Goal: Complete application form

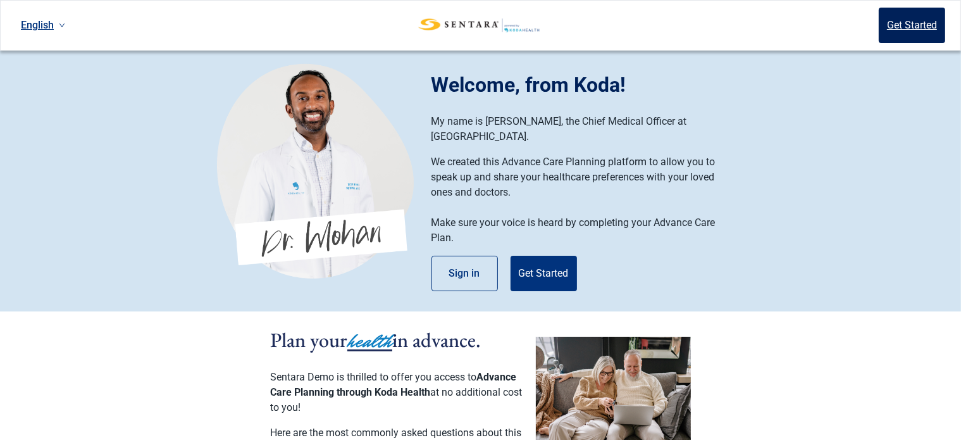
click at [914, 20] on button "Get Started" at bounding box center [912, 25] width 66 height 35
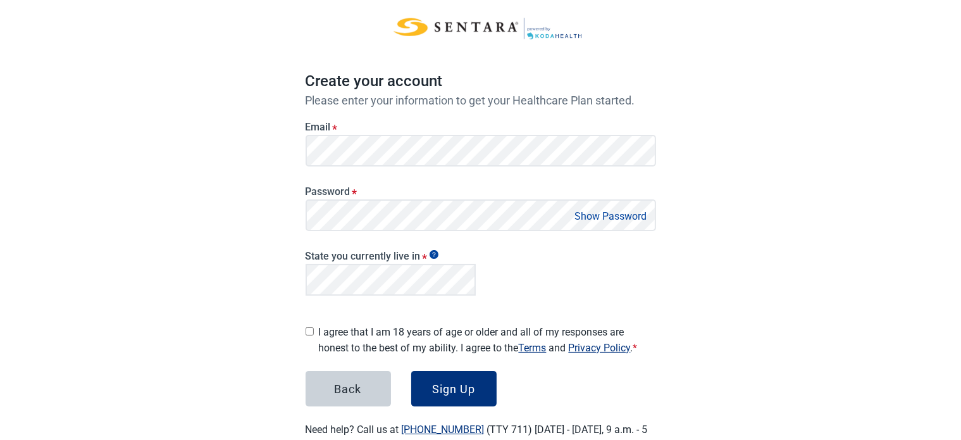
click at [658, 228] on div "Password * Show Password" at bounding box center [481, 203] width 361 height 65
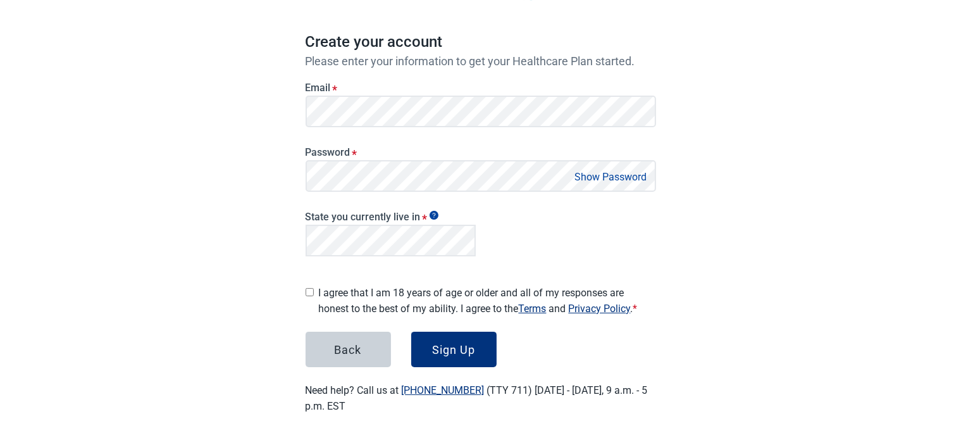
scroll to position [612, 0]
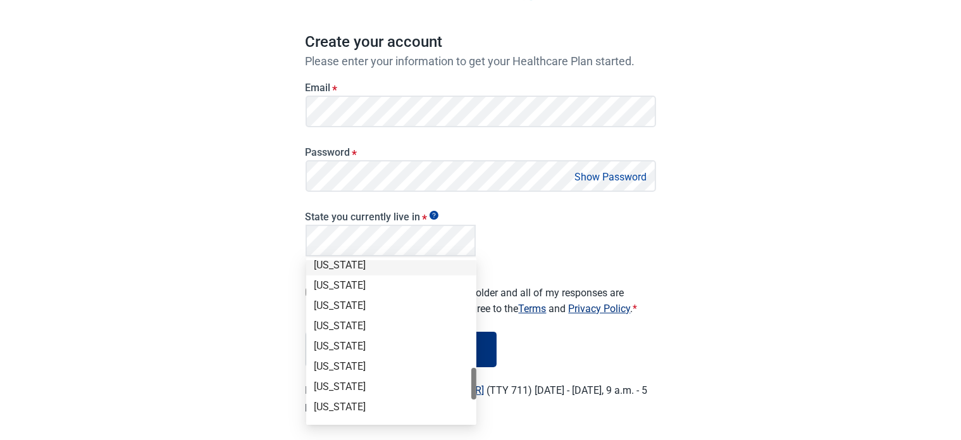
click at [402, 268] on div "[US_STATE]" at bounding box center [391, 265] width 155 height 14
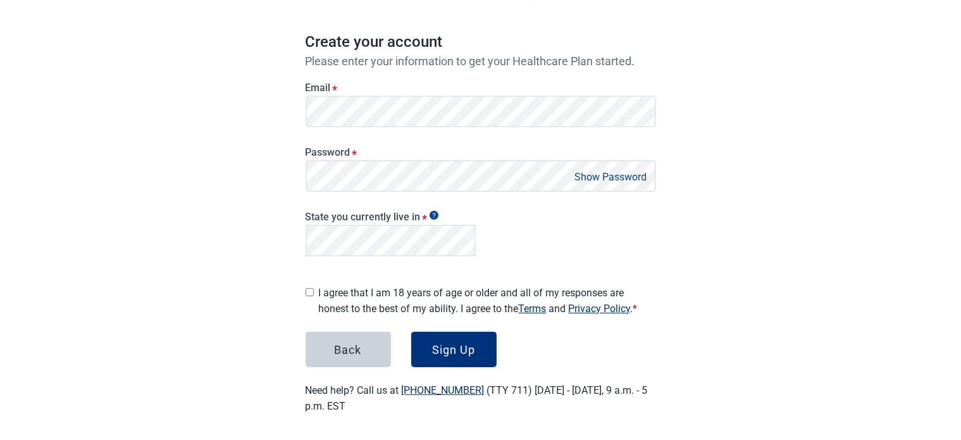
click at [628, 266] on form "Email * Password * Show Password State you currently live in * I agree that I a…" at bounding box center [481, 217] width 351 height 299
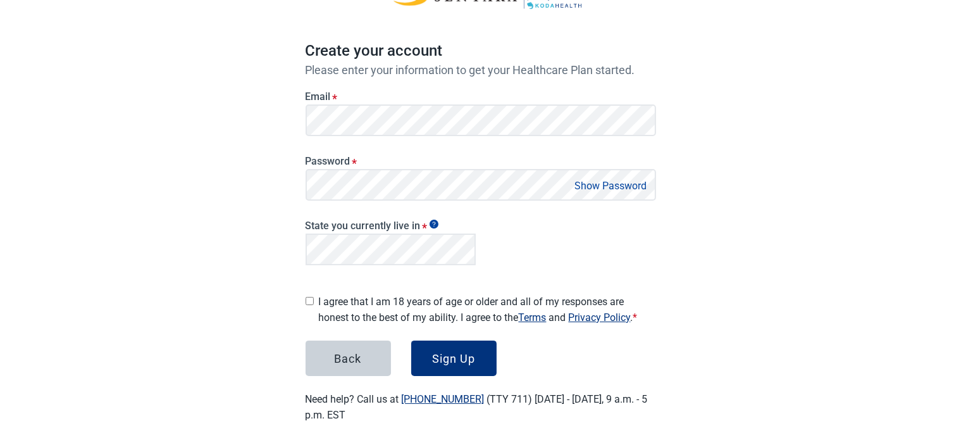
scroll to position [102, 0]
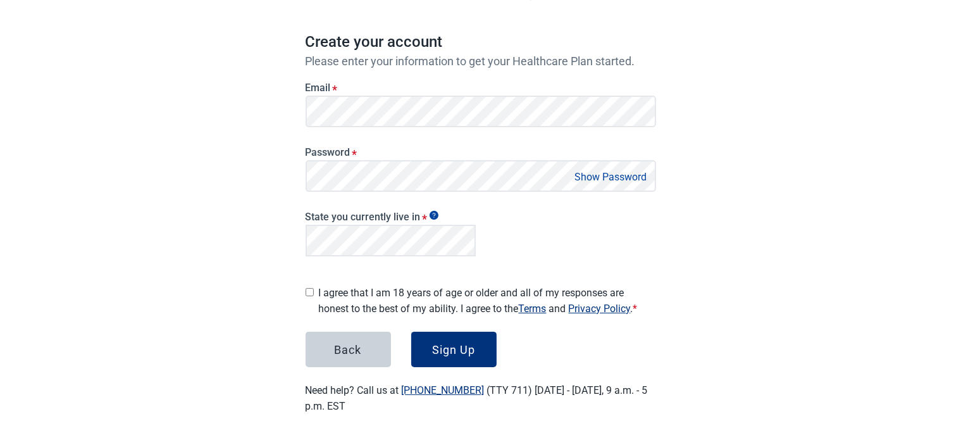
click at [455, 83] on label "Email *" at bounding box center [481, 88] width 351 height 12
click at [816, 79] on div "English Sign in Create your account Please enter your information to get your H…" at bounding box center [480, 171] width 961 height 547
click at [604, 337] on html "Skip to main content English Sign in Create your account Please enter your info…" at bounding box center [480, 118] width 961 height 440
click at [815, 122] on div "English Sign in Create your account Please enter your information to get your H…" at bounding box center [480, 171] width 961 height 547
click at [642, 182] on button "Show Password" at bounding box center [611, 176] width 80 height 17
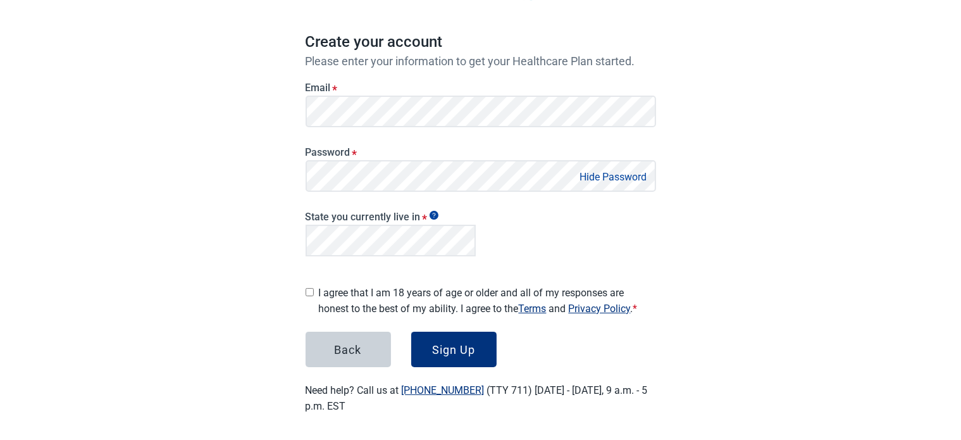
click at [643, 211] on div "State you currently live in *" at bounding box center [481, 231] width 361 height 69
click at [628, 175] on button "Hide Password" at bounding box center [613, 176] width 75 height 17
click at [446, 289] on label "I agree that I am 18 years of age or older and all of my responses are honest t…" at bounding box center [487, 301] width 337 height 32
click at [314, 289] on input "I agree that I am 18 years of age or older and all of my responses are honest t…" at bounding box center [310, 292] width 8 height 8
checkbox input "true"
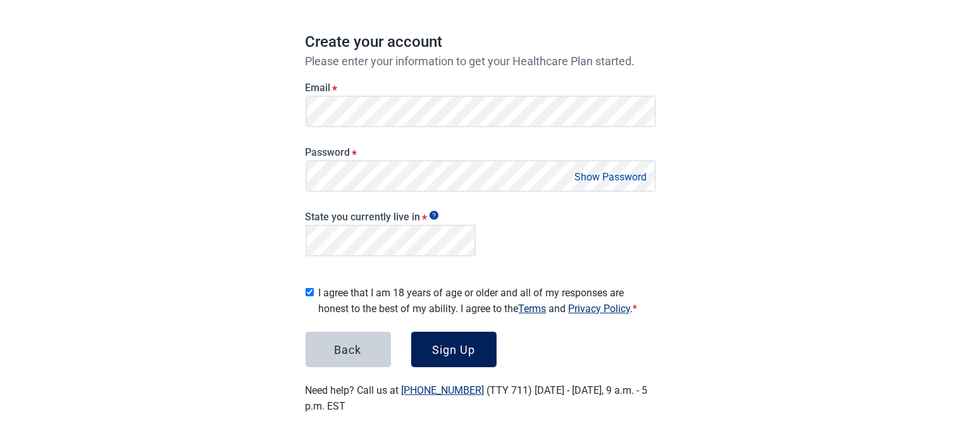
click at [455, 347] on div "Sign Up" at bounding box center [453, 349] width 43 height 13
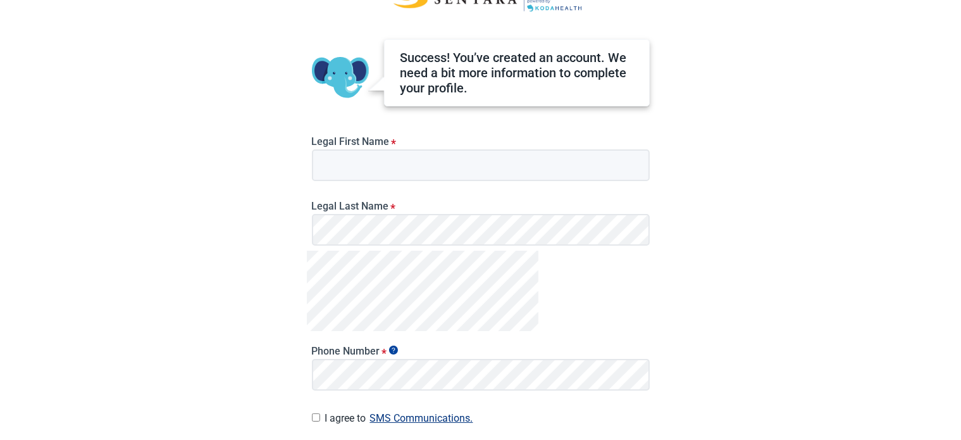
scroll to position [49, 0]
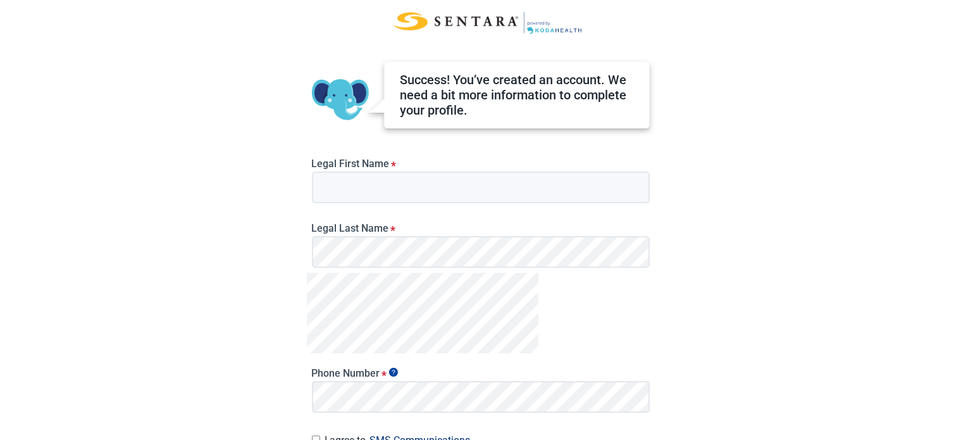
click at [509, 127] on div "Success! You’ve created an account. We need a bit more information to complete …" at bounding box center [517, 94] width 266 height 67
click at [348, 113] on img at bounding box center [340, 99] width 57 height 57
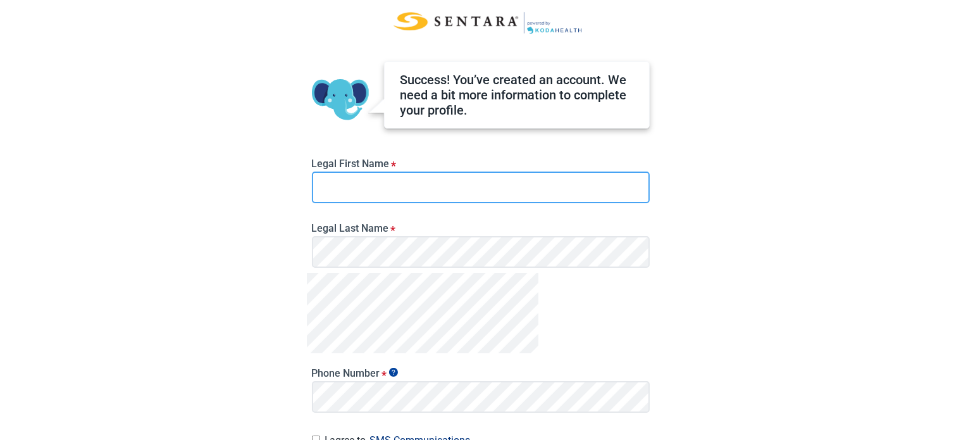
click at [342, 202] on input "Legal First Name *" at bounding box center [481, 187] width 338 height 32
click at [428, 189] on input "[PERSON_NAME]" at bounding box center [481, 187] width 338 height 32
click at [425, 184] on input "[PERSON_NAME]" at bounding box center [481, 187] width 338 height 32
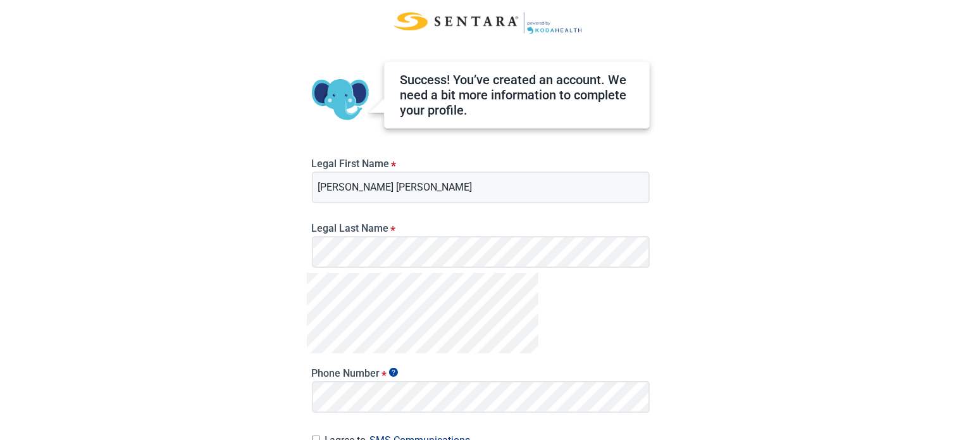
click at [396, 232] on label "Legal Last Name *" at bounding box center [481, 228] width 338 height 12
click at [395, 254] on div "Legal Last Name *" at bounding box center [481, 245] width 338 height 46
click at [439, 194] on input "[PERSON_NAME] [PERSON_NAME]" at bounding box center [481, 187] width 338 height 32
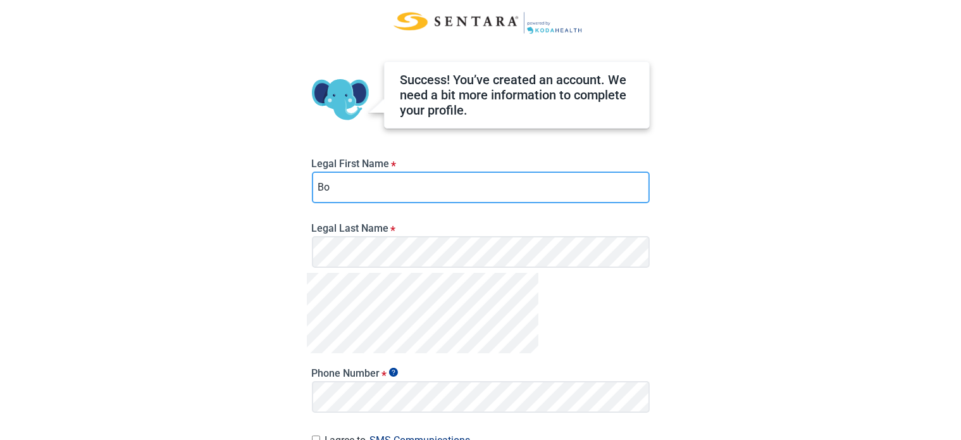
type input "B"
type input "Jaysik"
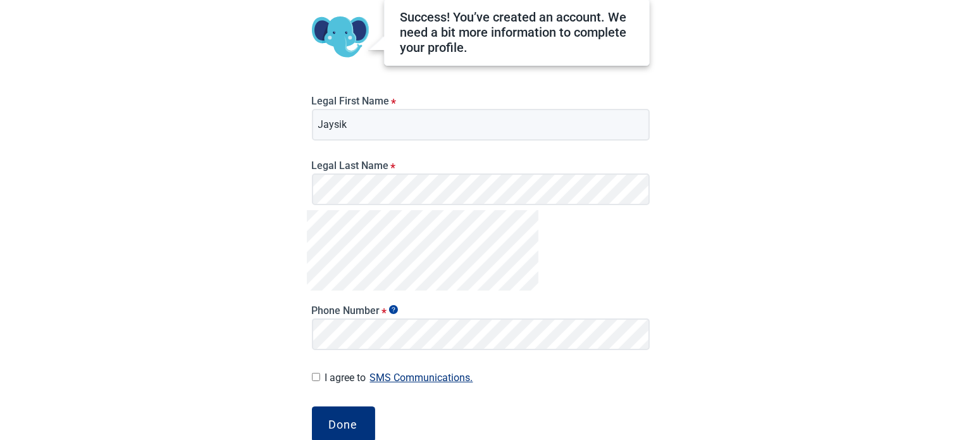
scroll to position [175, 0]
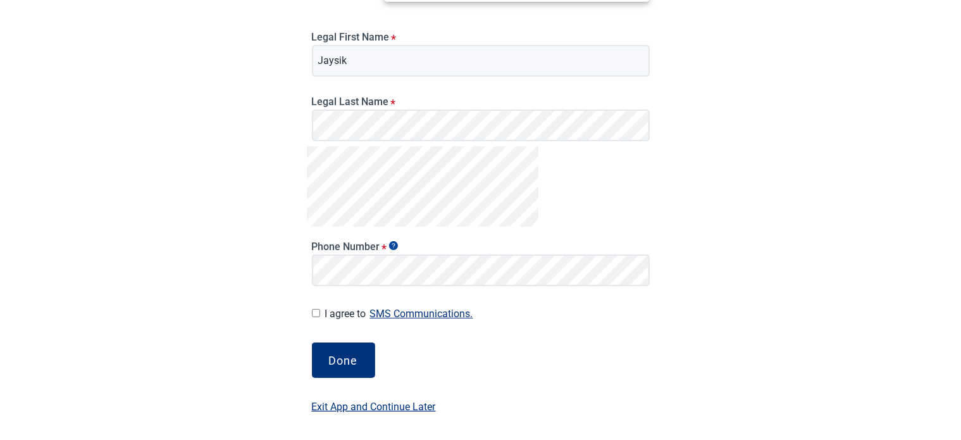
click at [348, 304] on form "Legal First Name * [PERSON_NAME] Legal Last Name * Phone Number * I agree to SM…" at bounding box center [481, 169] width 338 height 305
click at [337, 316] on label "I agree to SMS Communications." at bounding box center [487, 313] width 325 height 17
click at [320, 316] on input "I agree to SMS Communications." at bounding box center [316, 313] width 8 height 8
checkbox input "true"
click at [343, 352] on button "Done" at bounding box center [343, 359] width 63 height 35
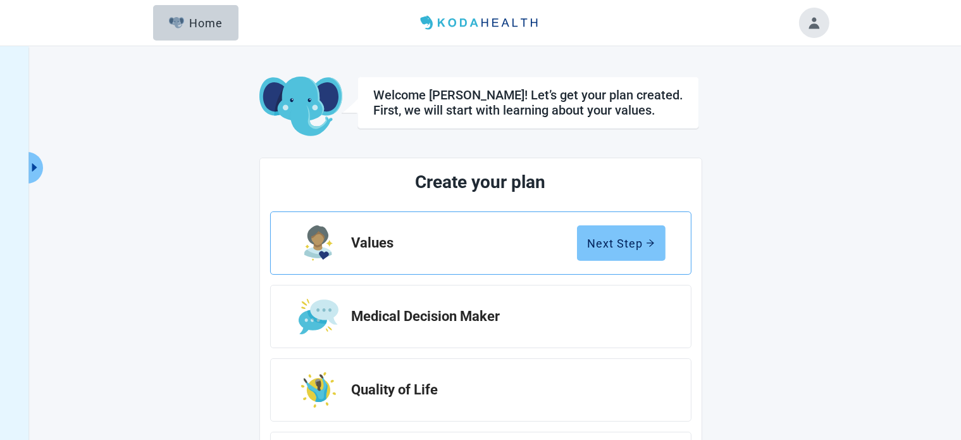
click at [620, 252] on button "Next Step" at bounding box center [621, 242] width 89 height 35
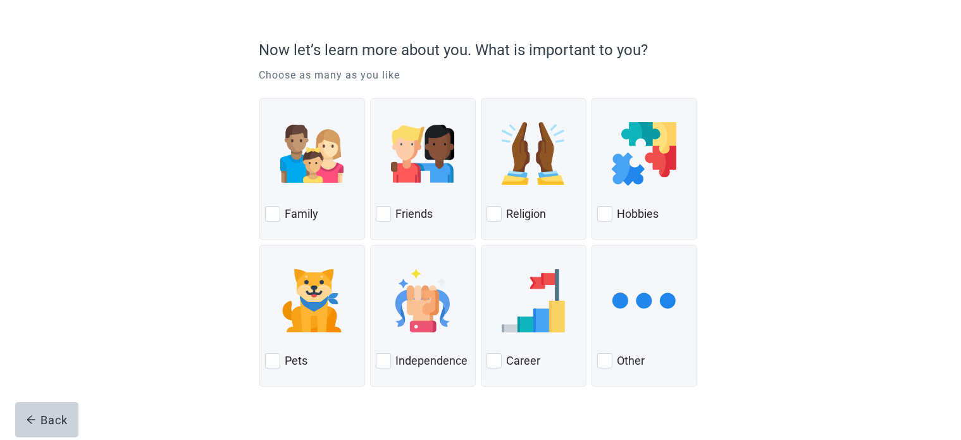
scroll to position [104, 0]
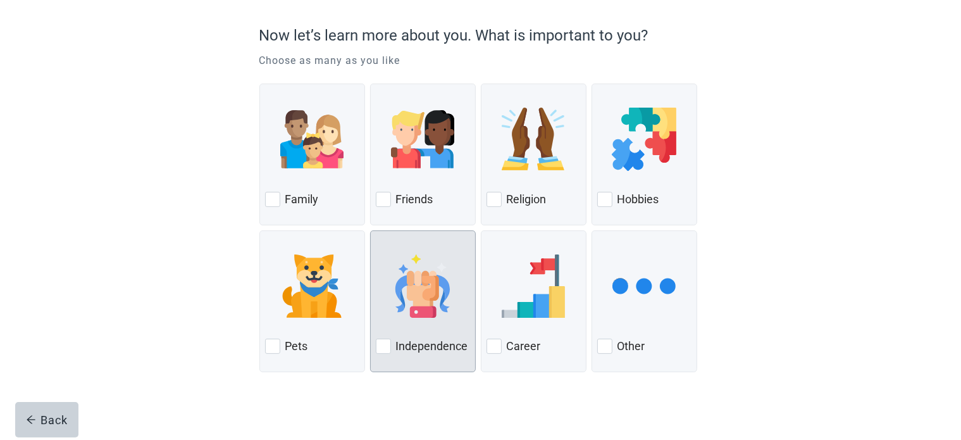
click at [388, 346] on div at bounding box center [383, 345] width 15 height 15
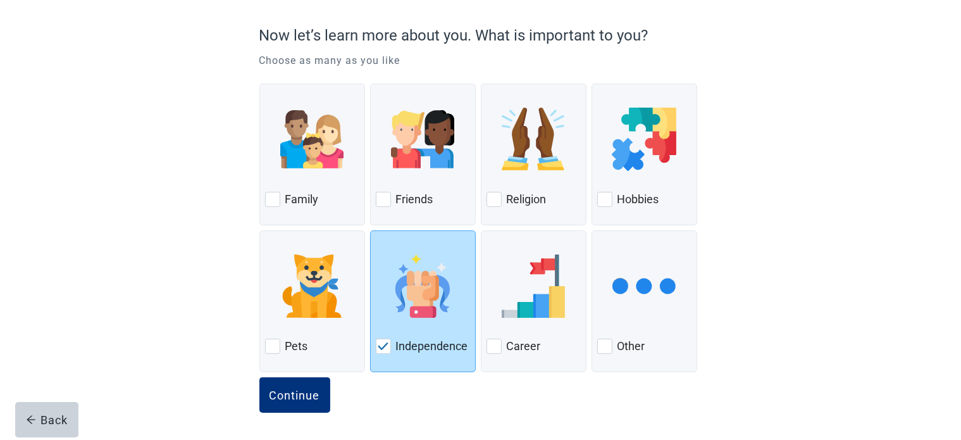
click at [809, 301] on div "Now let’s learn more about you. What is important to you? Choose as many as you…" at bounding box center [480, 201] width 865 height 478
click at [306, 392] on div "Continue" at bounding box center [295, 394] width 51 height 13
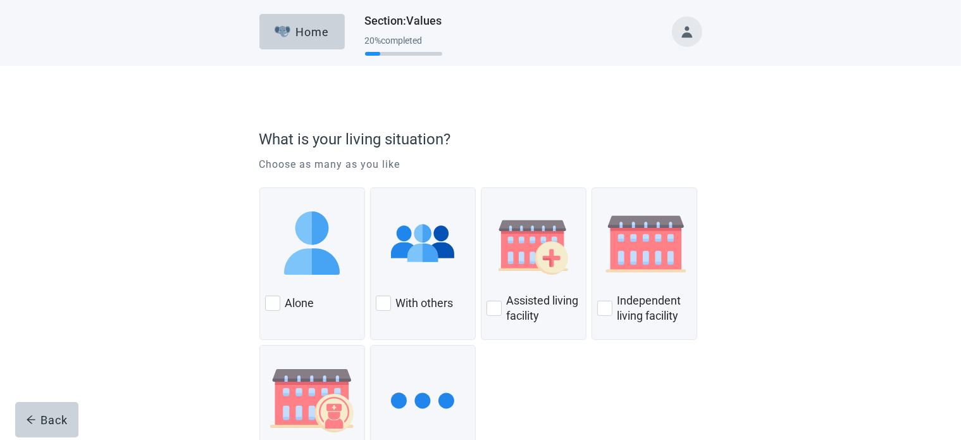
scroll to position [114, 0]
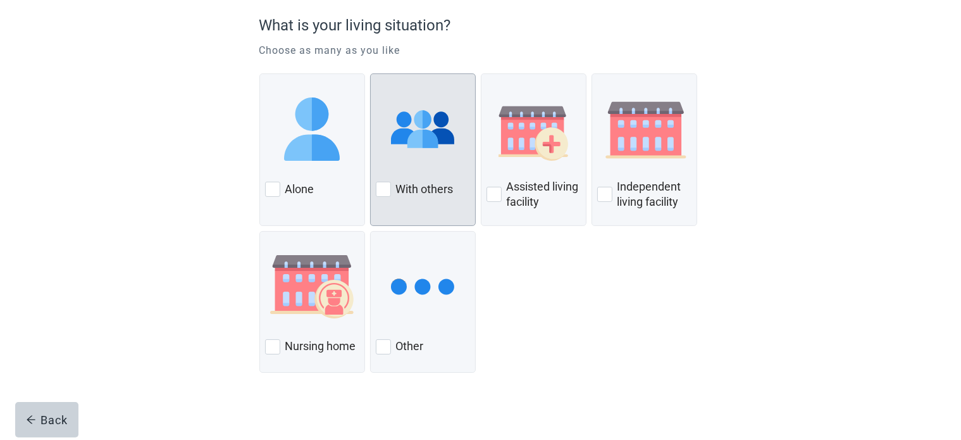
click at [437, 168] on div at bounding box center [423, 129] width 94 height 100
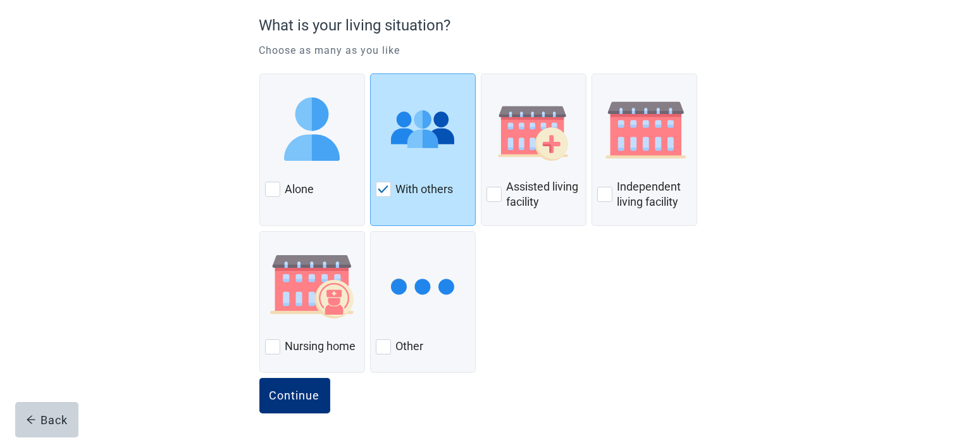
click at [291, 394] on div "Continue" at bounding box center [295, 395] width 51 height 13
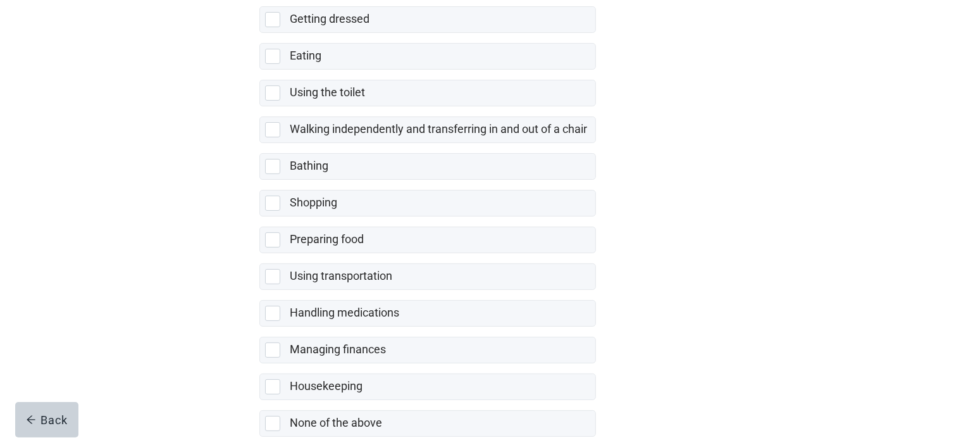
scroll to position [253, 0]
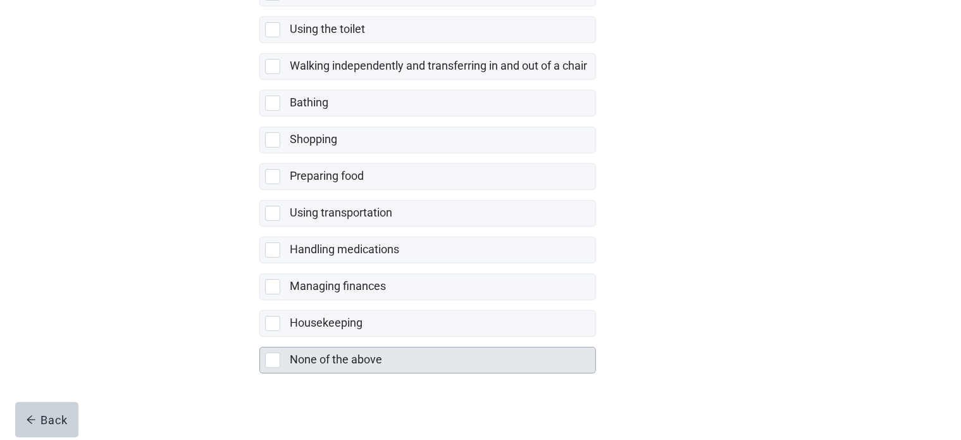
click at [554, 354] on div "None of the above" at bounding box center [438, 360] width 297 height 16
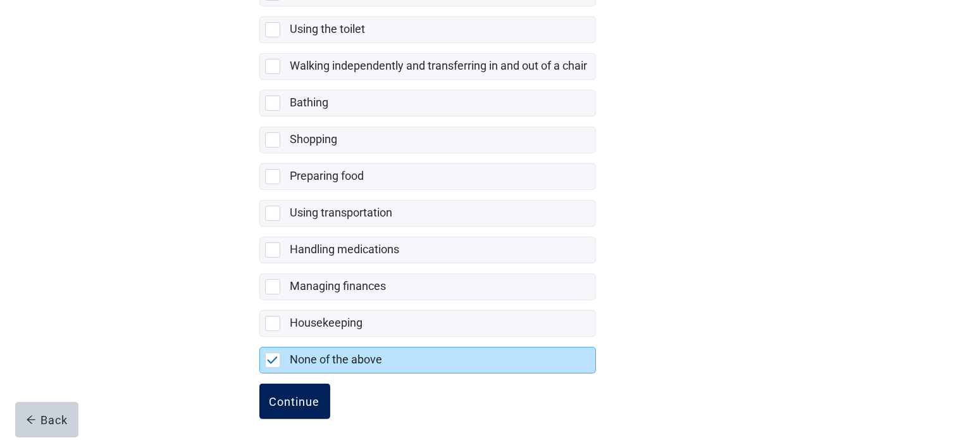
click at [299, 407] on button "Continue" at bounding box center [294, 400] width 71 height 35
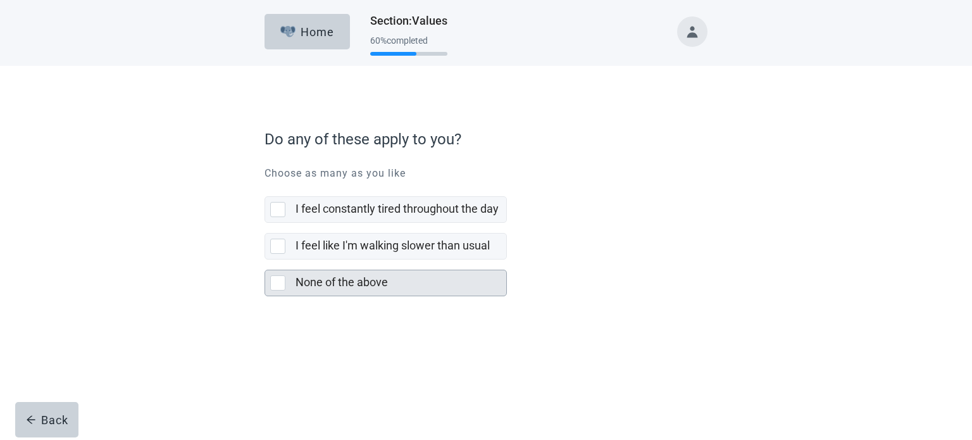
click at [402, 285] on div "None of the above" at bounding box center [396, 283] width 203 height 16
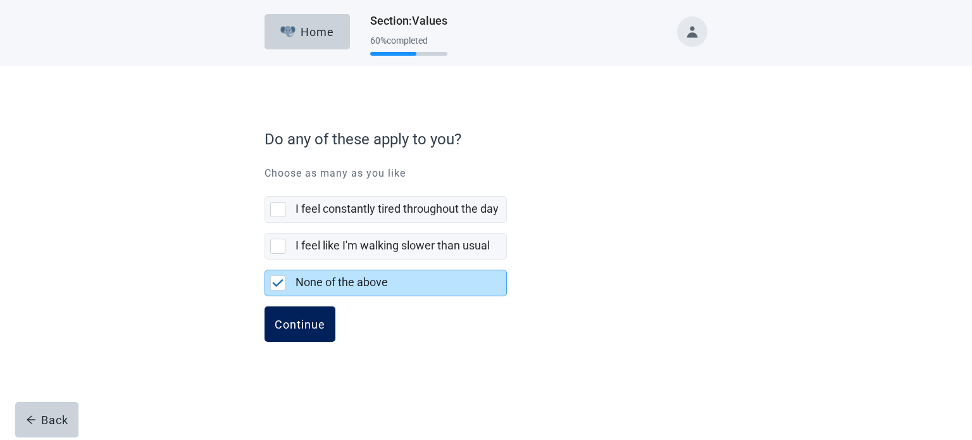
click at [283, 336] on button "Continue" at bounding box center [299, 323] width 71 height 35
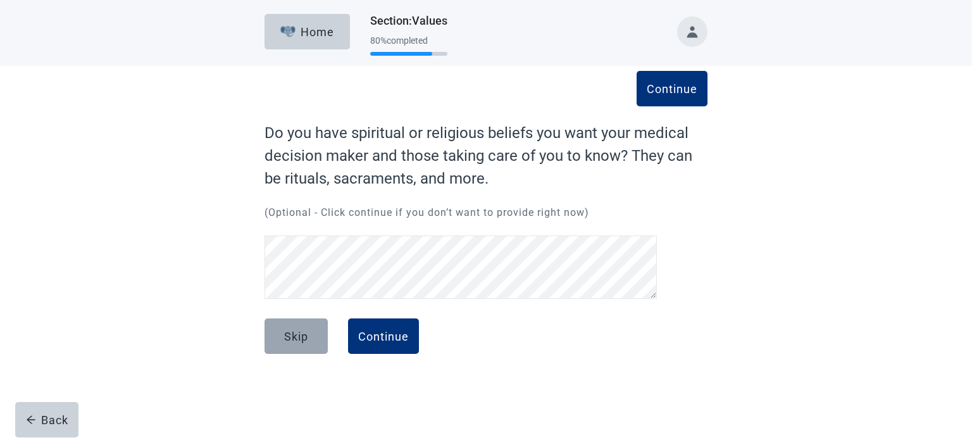
click at [311, 328] on button "Skip" at bounding box center [295, 335] width 63 height 35
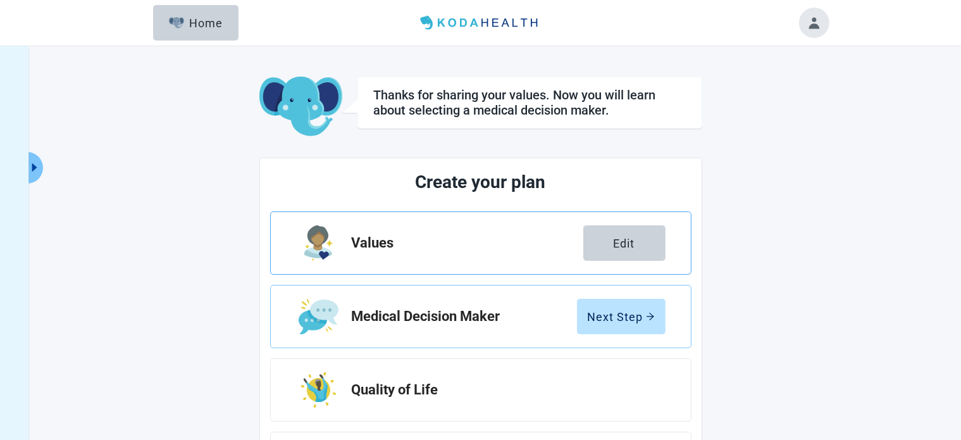
scroll to position [63, 0]
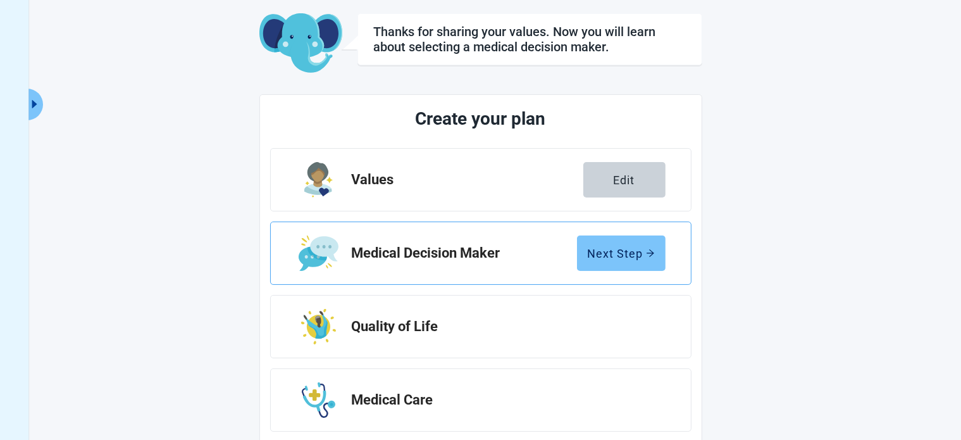
click at [610, 252] on div "Next Step" at bounding box center [621, 253] width 67 height 13
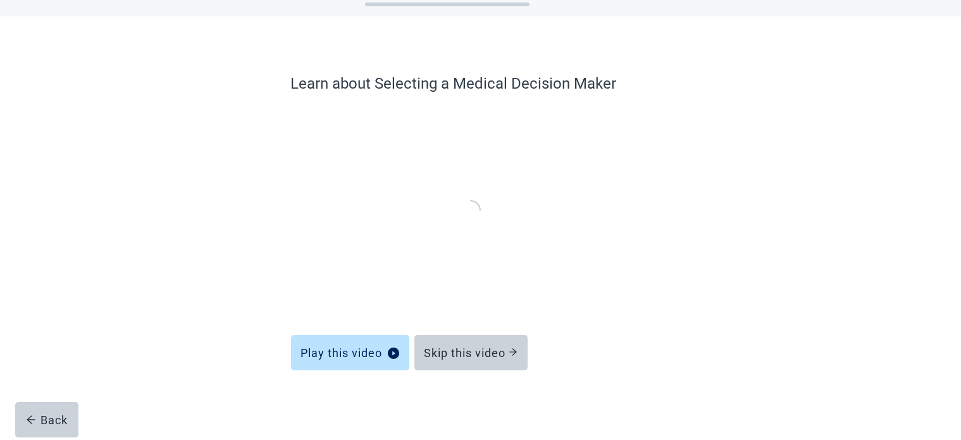
scroll to position [48, 0]
click at [495, 347] on div "Skip this video" at bounding box center [471, 353] width 93 height 13
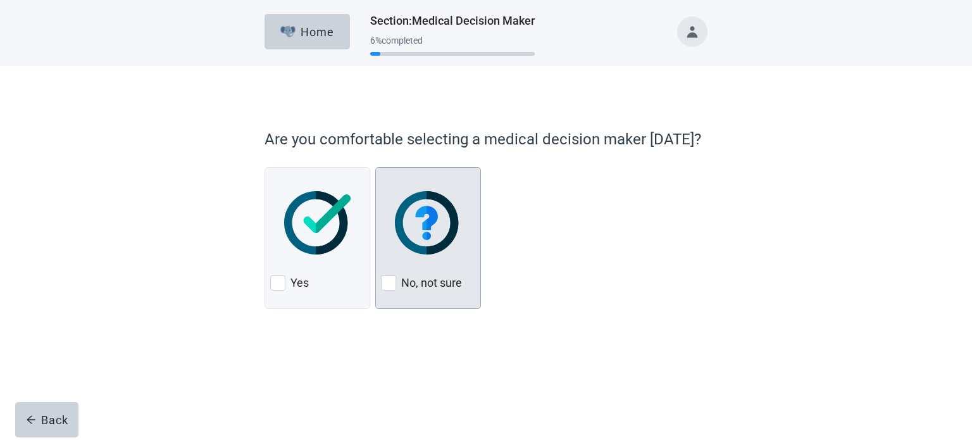
click at [347, 240] on img at bounding box center [317, 222] width 66 height 63
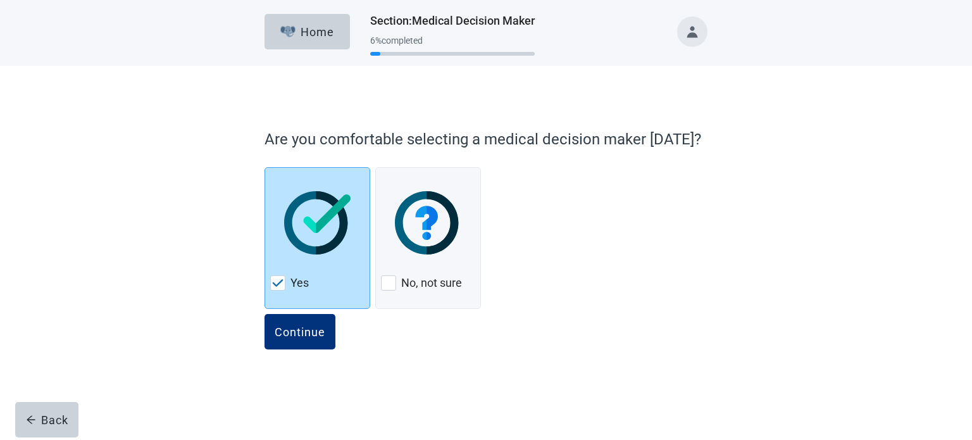
drag, startPoint x: 291, startPoint y: 325, endPoint x: 689, endPoint y: 227, distance: 409.7
click at [291, 325] on div "Continue" at bounding box center [300, 331] width 51 height 13
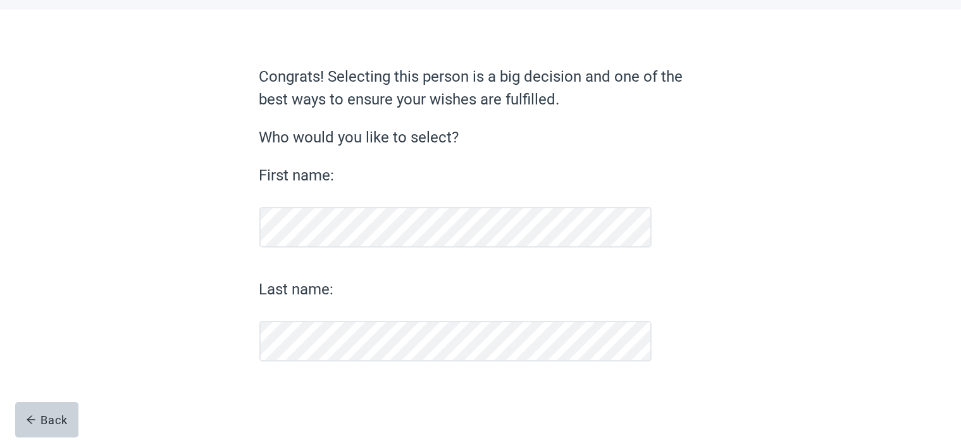
scroll to position [56, 0]
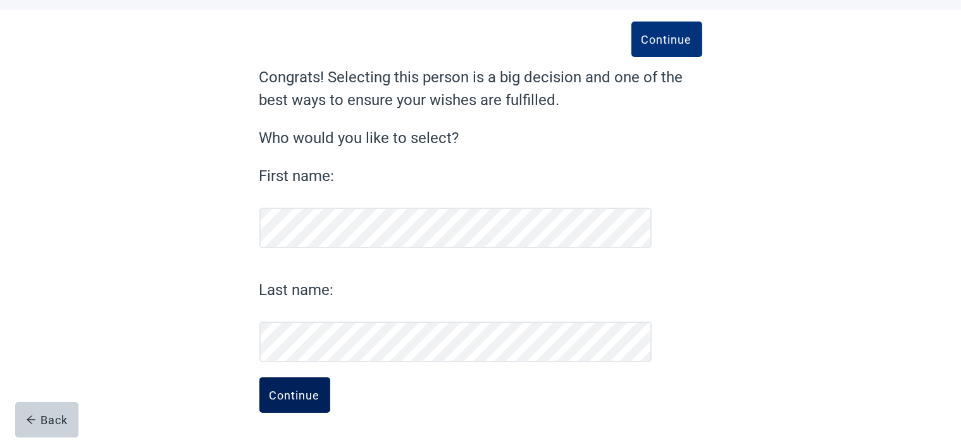
click at [291, 404] on button "Continue" at bounding box center [294, 394] width 71 height 35
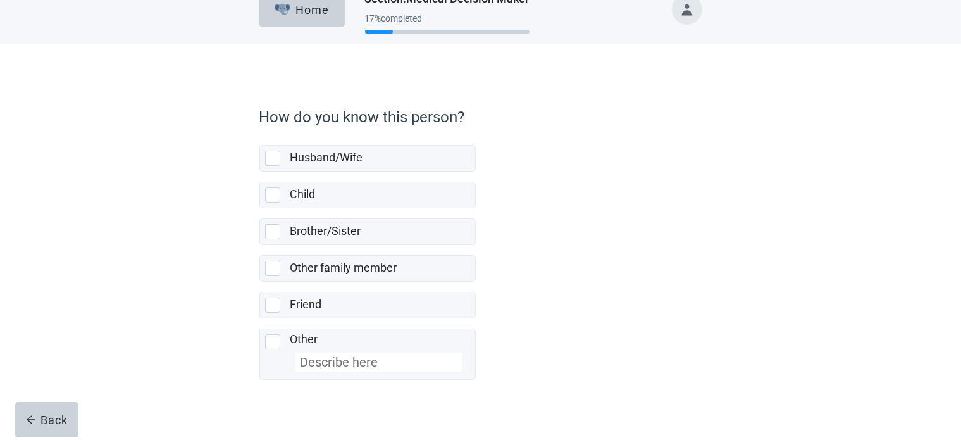
scroll to position [34, 0]
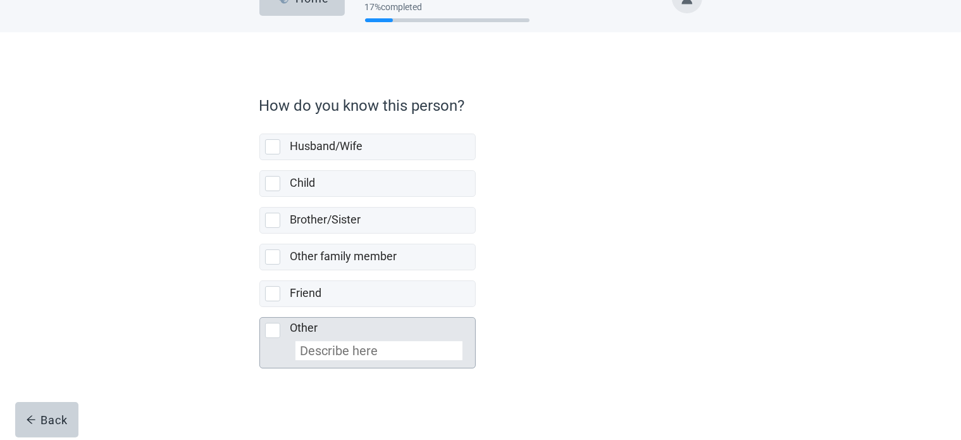
click at [344, 326] on div "Other" at bounding box center [378, 342] width 177 height 45
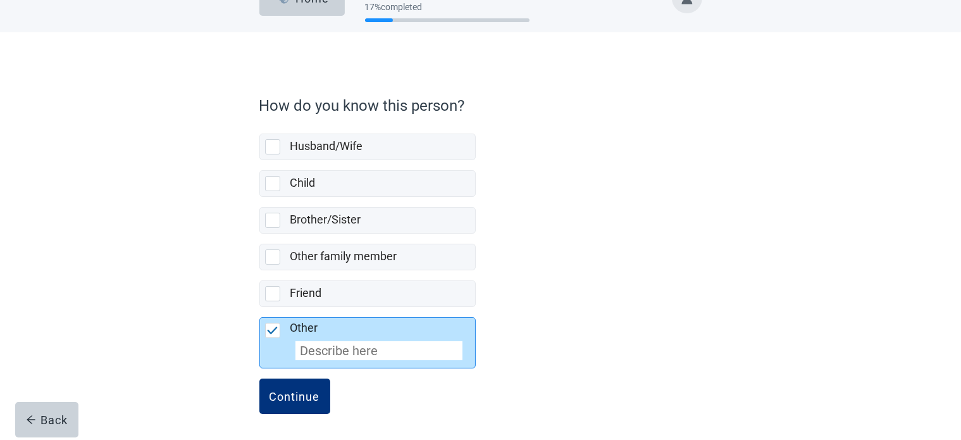
click at [344, 344] on input at bounding box center [378, 350] width 167 height 19
type input "Parent"
click at [302, 392] on div "Continue" at bounding box center [295, 396] width 51 height 13
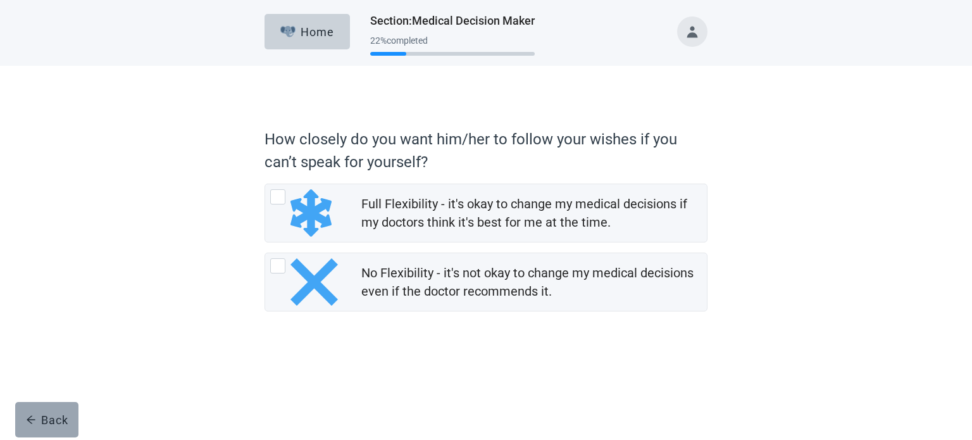
click at [46, 421] on div "Back" at bounding box center [47, 419] width 42 height 13
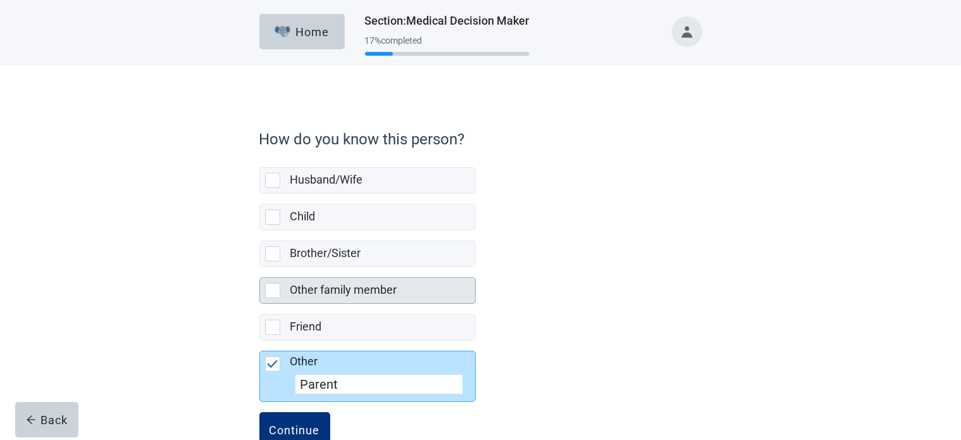
click at [347, 278] on div "Other family member" at bounding box center [382, 290] width 185 height 25
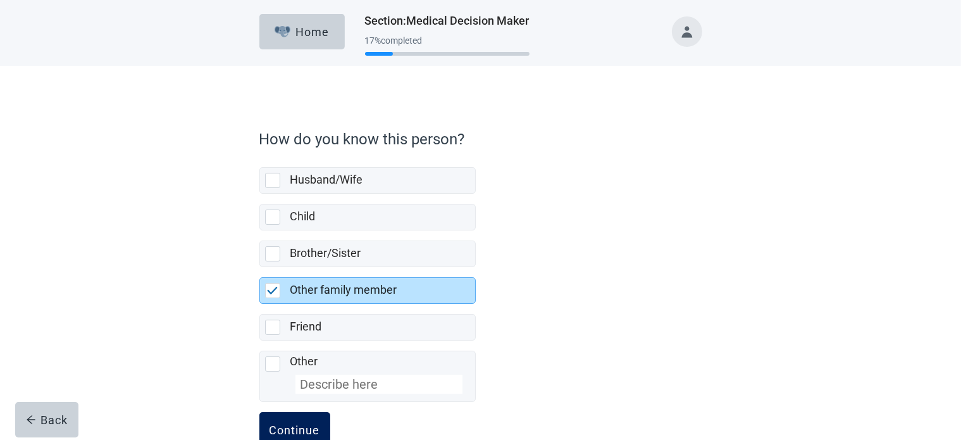
click at [301, 417] on button "Continue" at bounding box center [294, 429] width 71 height 35
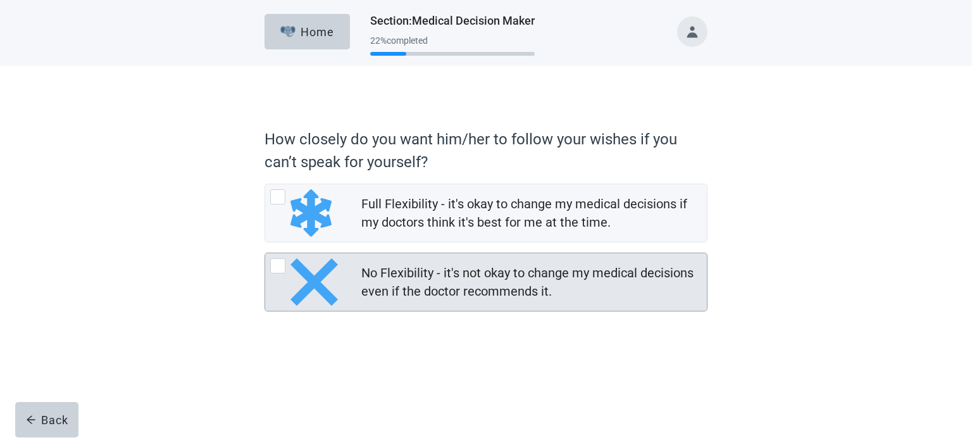
click at [285, 273] on div at bounding box center [305, 281] width 71 height 47
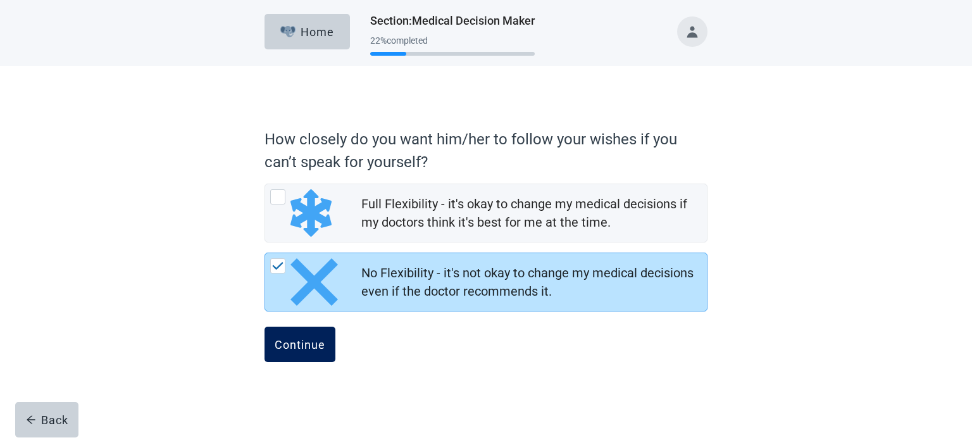
click at [299, 351] on button "Continue" at bounding box center [299, 343] width 71 height 35
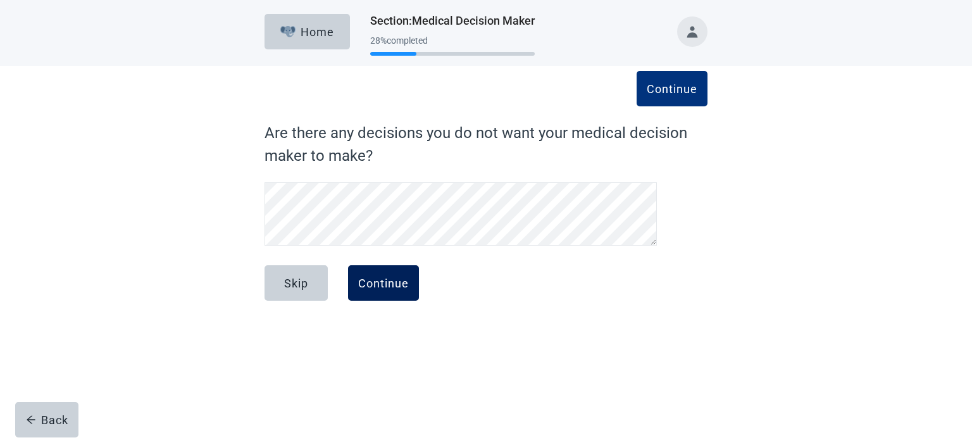
click at [386, 282] on div "Continue" at bounding box center [383, 282] width 51 height 13
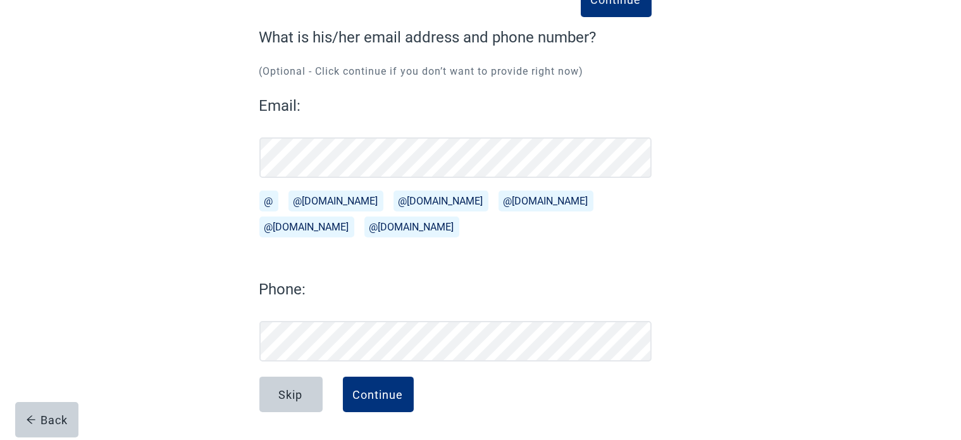
scroll to position [96, 0]
click at [210, 197] on div "Continue What is his/her email address and phone number? (Optional - Click cont…" at bounding box center [480, 204] width 865 height 469
click at [306, 390] on button "Skip" at bounding box center [290, 393] width 63 height 35
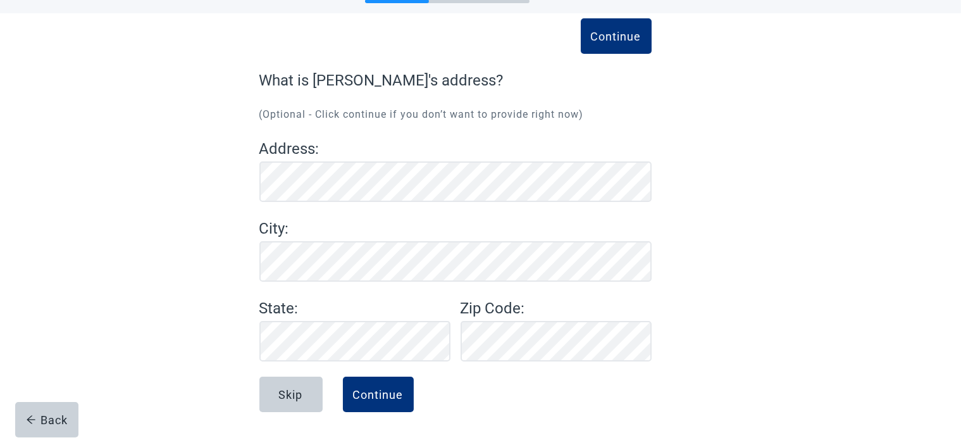
scroll to position [53, 0]
click at [279, 389] on div "Skip" at bounding box center [291, 394] width 24 height 13
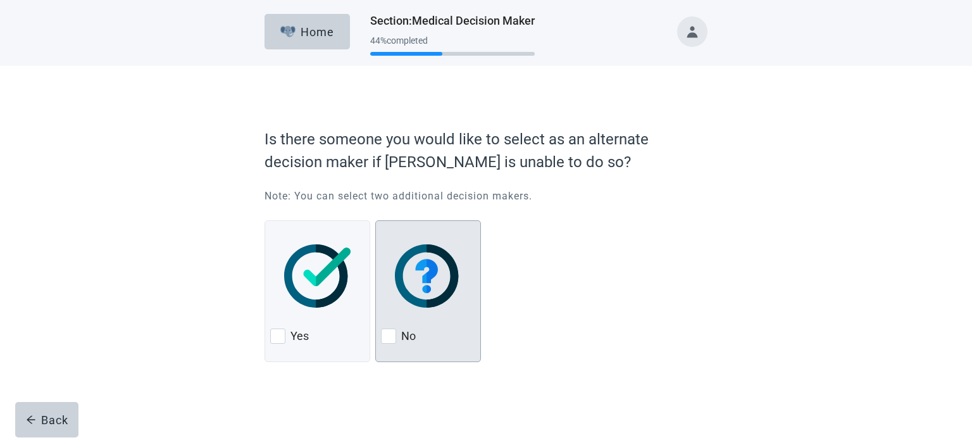
click at [429, 345] on div "No" at bounding box center [428, 336] width 94 height 20
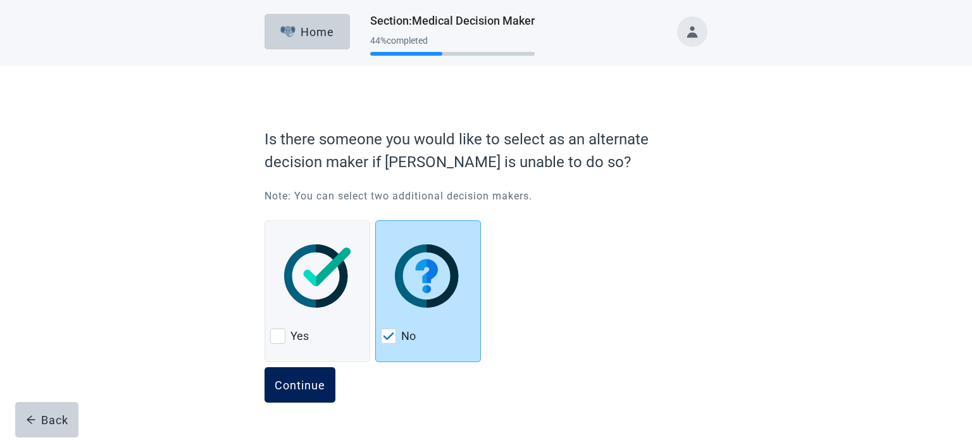
click at [309, 380] on div "Continue" at bounding box center [300, 384] width 51 height 13
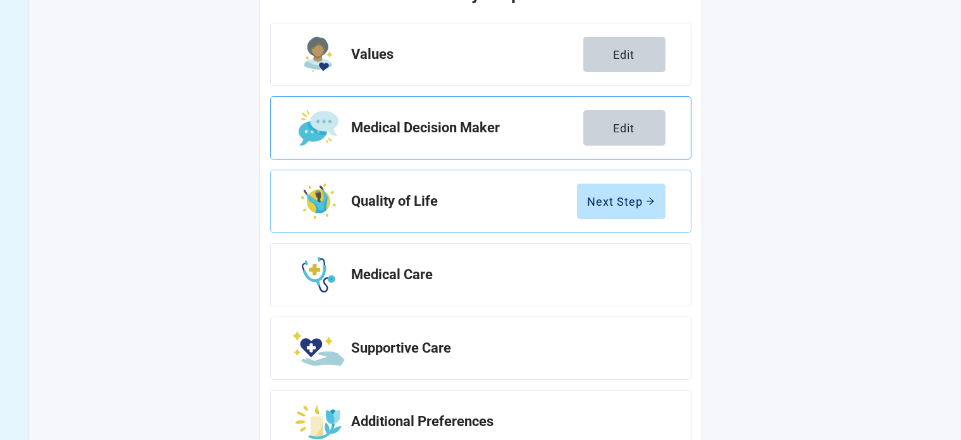
scroll to position [190, 0]
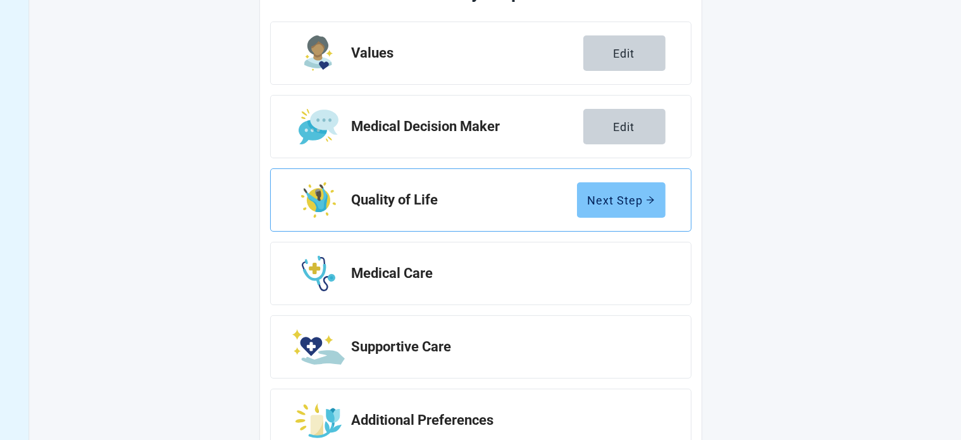
click at [591, 194] on div "Next Step" at bounding box center [621, 200] width 67 height 13
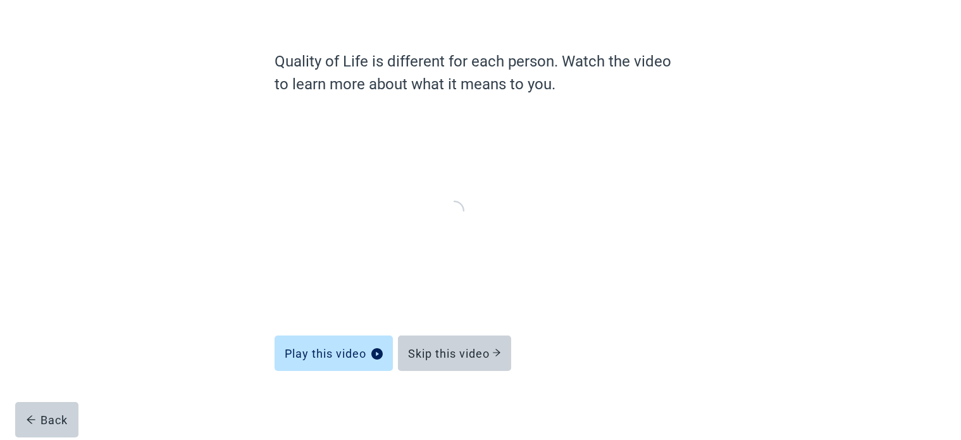
scroll to position [71, 0]
click at [481, 361] on button "Skip this video" at bounding box center [454, 353] width 113 height 35
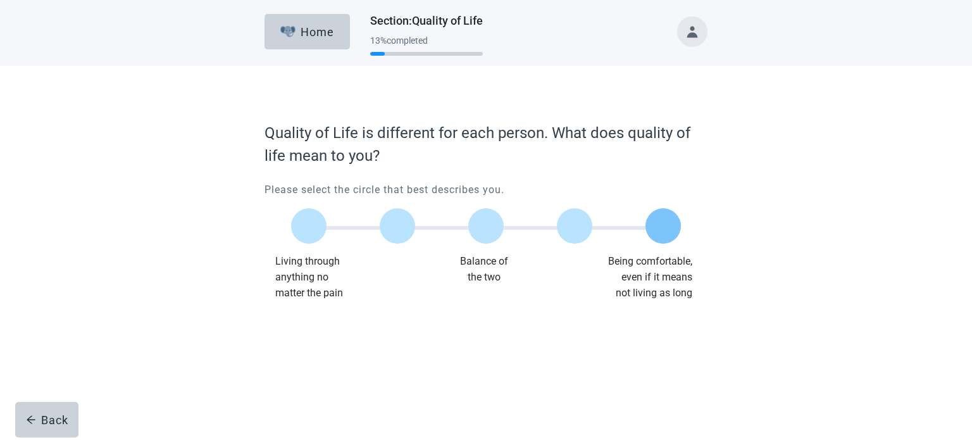
click at [673, 223] on div at bounding box center [662, 225] width 35 height 35
click at [301, 326] on div "Continue" at bounding box center [300, 326] width 51 height 13
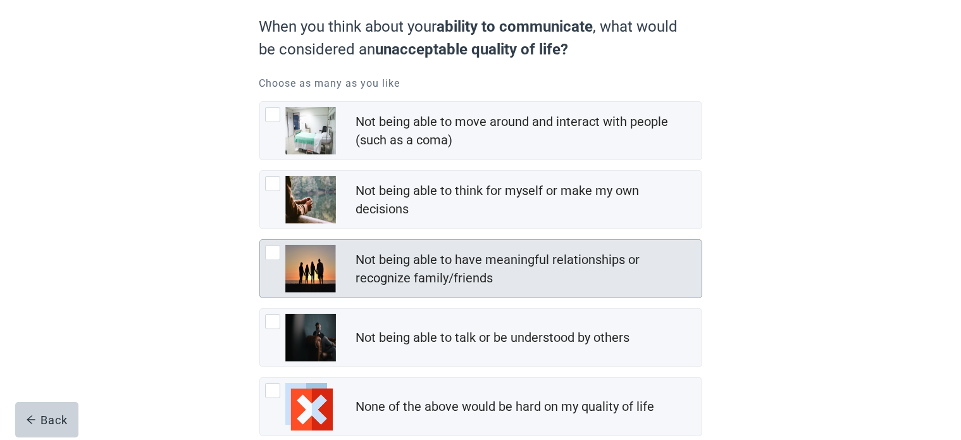
scroll to position [185, 0]
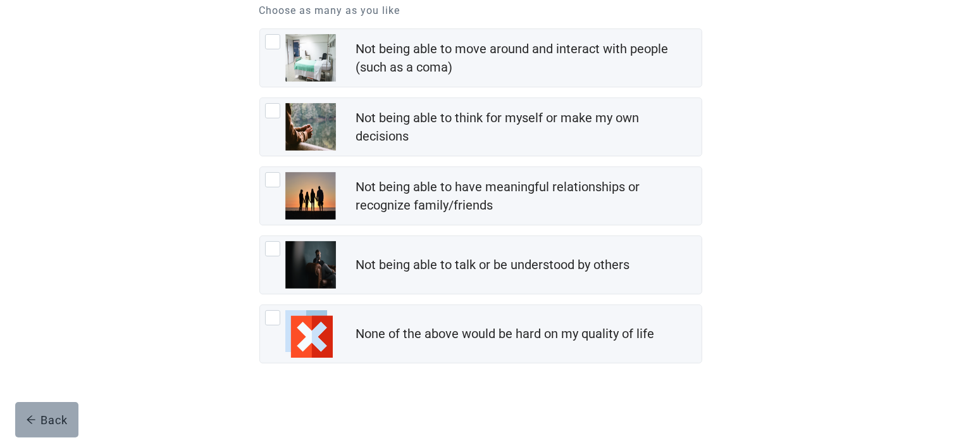
click at [32, 419] on icon "arrow-left" at bounding box center [31, 420] width 8 height 8
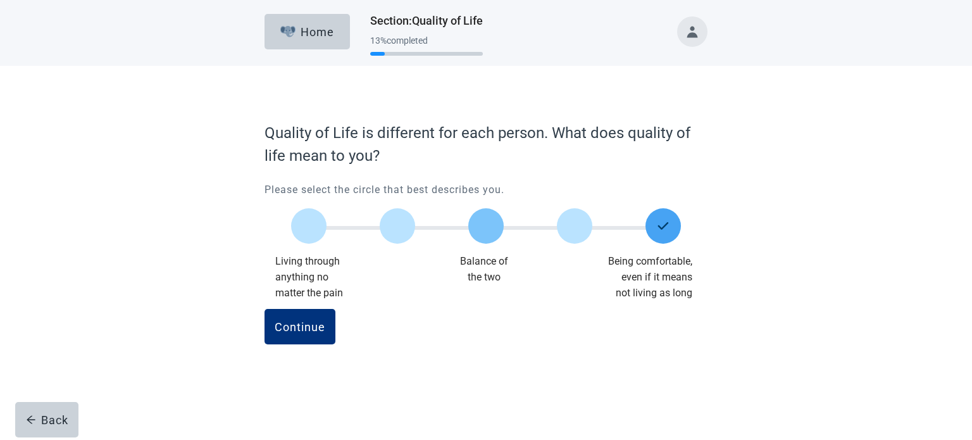
click at [492, 234] on div at bounding box center [485, 225] width 35 height 35
click at [562, 235] on div at bounding box center [574, 225] width 35 height 35
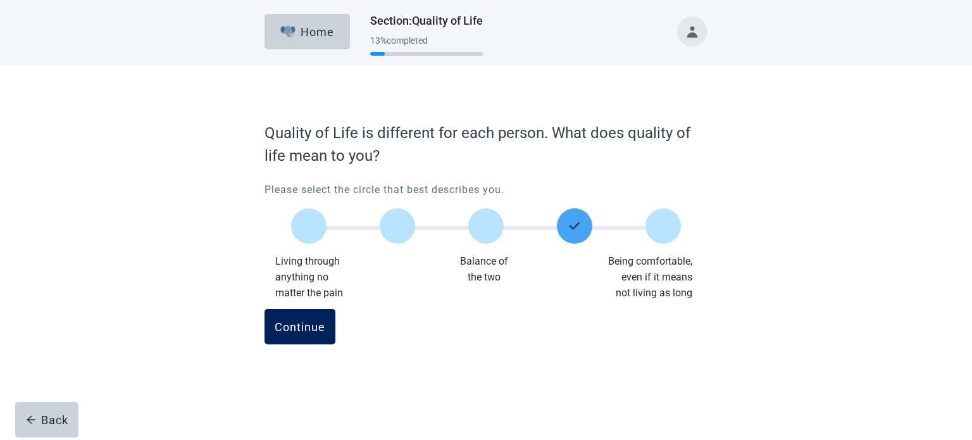
click at [328, 326] on button "Continue" at bounding box center [299, 326] width 71 height 35
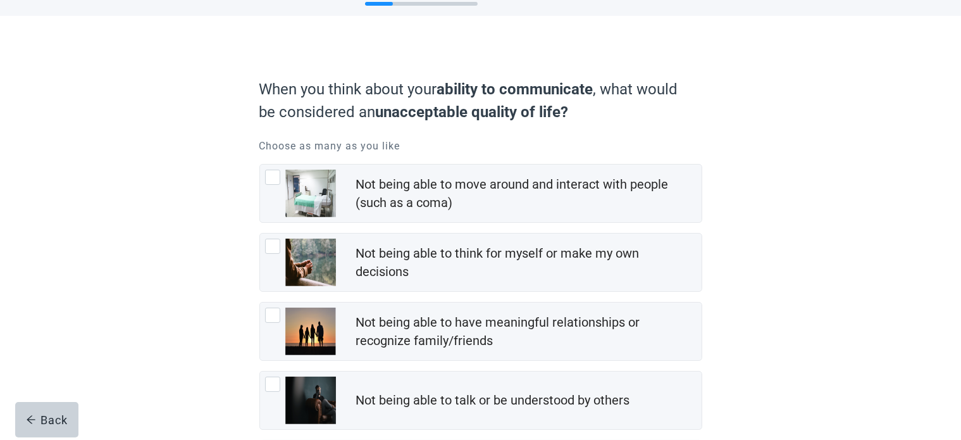
scroll to position [127, 0]
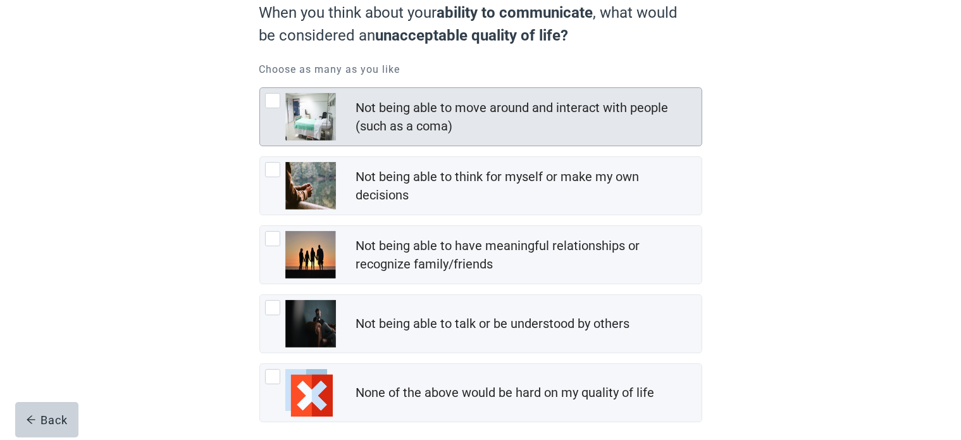
click at [651, 113] on div "Not being able to move around and interact with people (such as a coma)" at bounding box center [525, 117] width 338 height 37
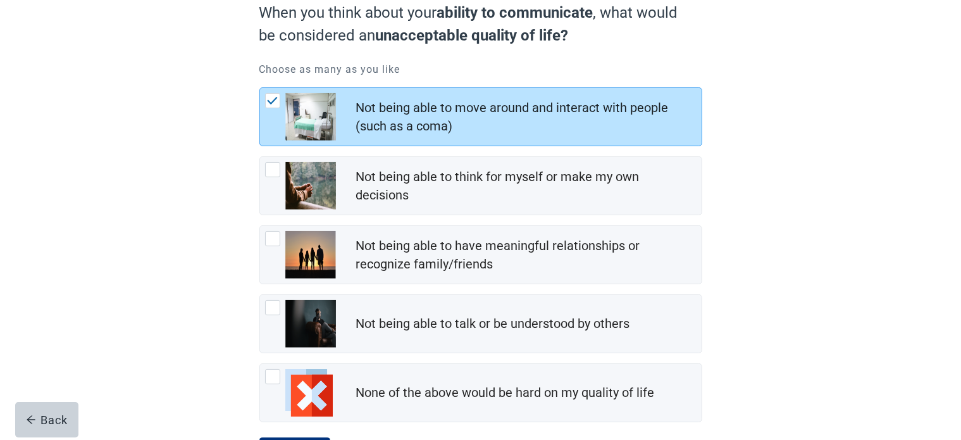
scroll to position [185, 0]
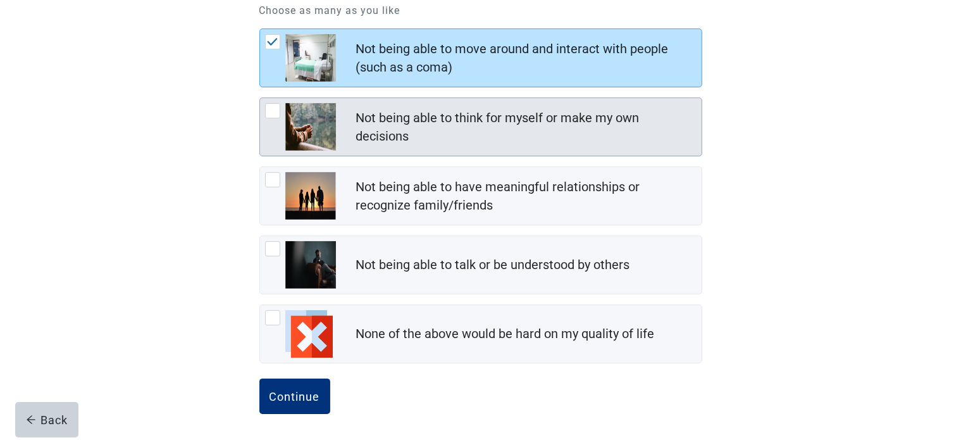
click at [685, 133] on div "Not being able to think for myself or make my own decisions" at bounding box center [525, 127] width 338 height 37
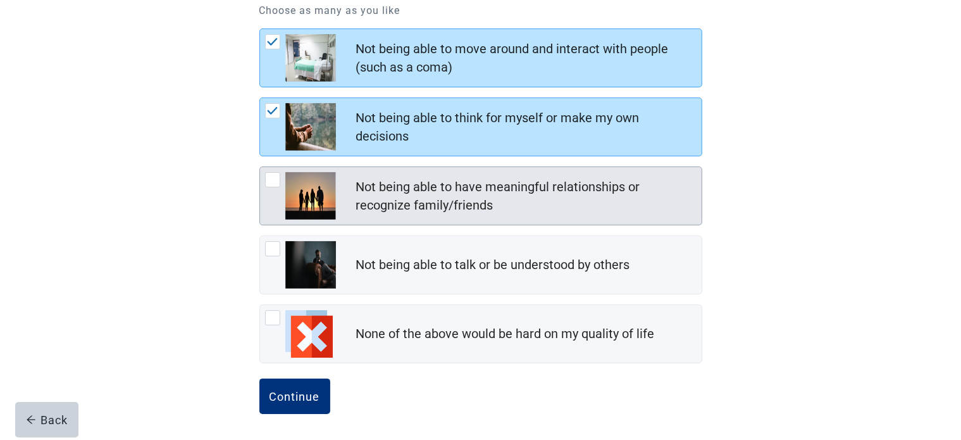
click at [677, 183] on div "Not being able to have meaningful relationships or recognize family/friends" at bounding box center [525, 196] width 338 height 37
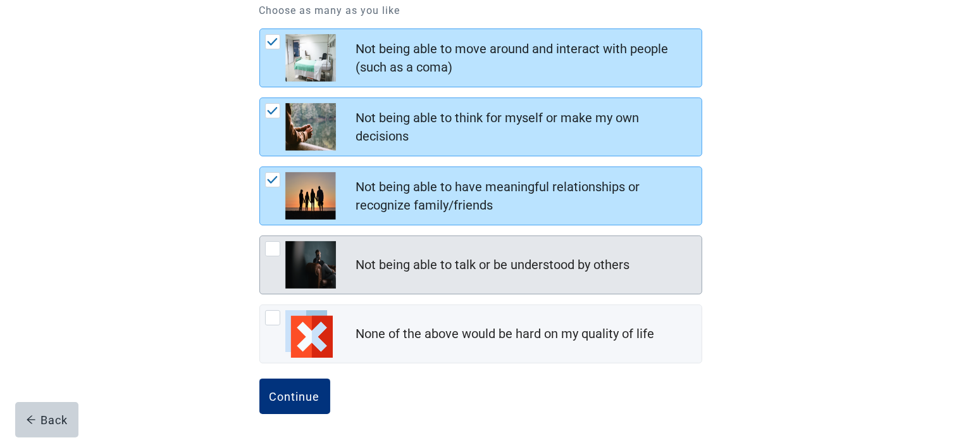
click at [674, 263] on div "Not being able to talk or be understood by others" at bounding box center [528, 264] width 345 height 25
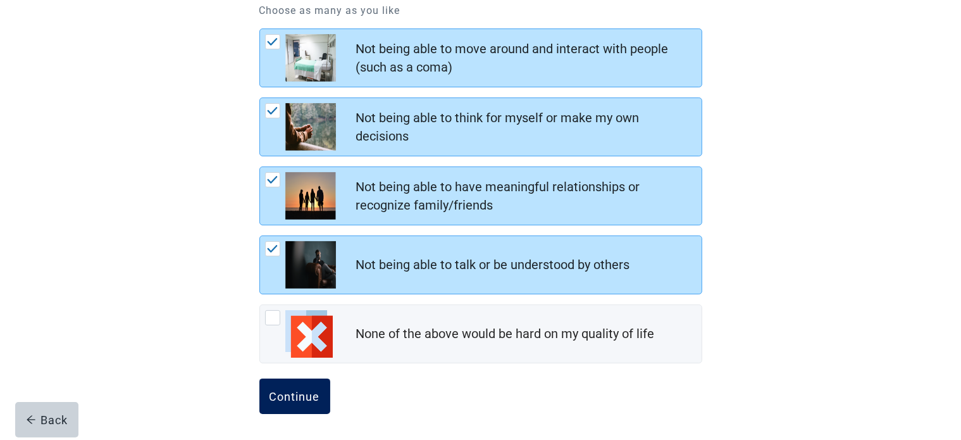
click at [314, 392] on div "Continue" at bounding box center [295, 396] width 51 height 13
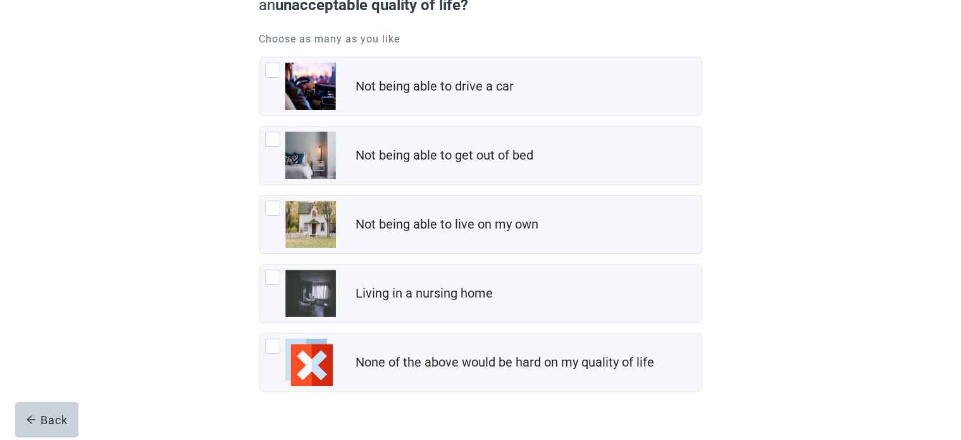
scroll to position [185, 0]
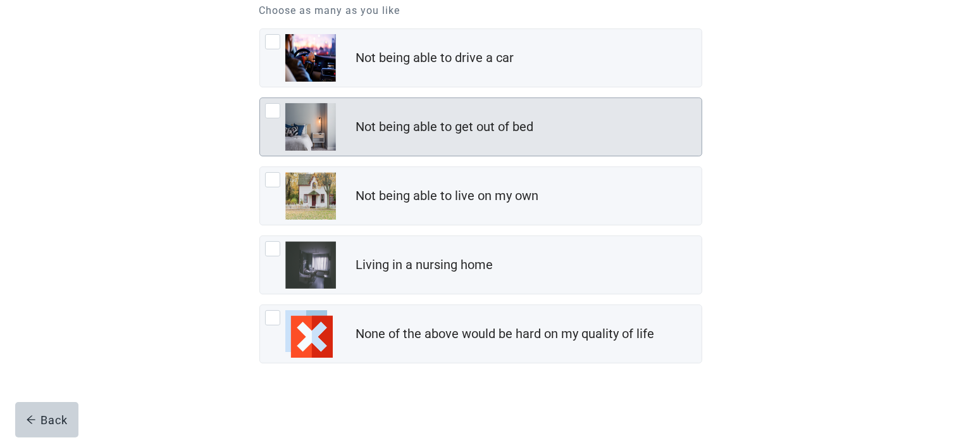
click at [676, 141] on div "Not being able to get out of bed" at bounding box center [481, 127] width 442 height 58
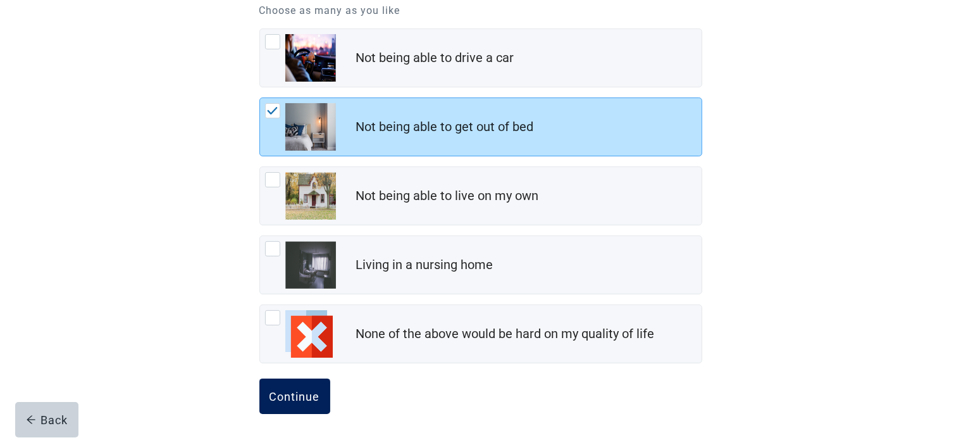
click at [309, 390] on div "Continue" at bounding box center [295, 396] width 51 height 13
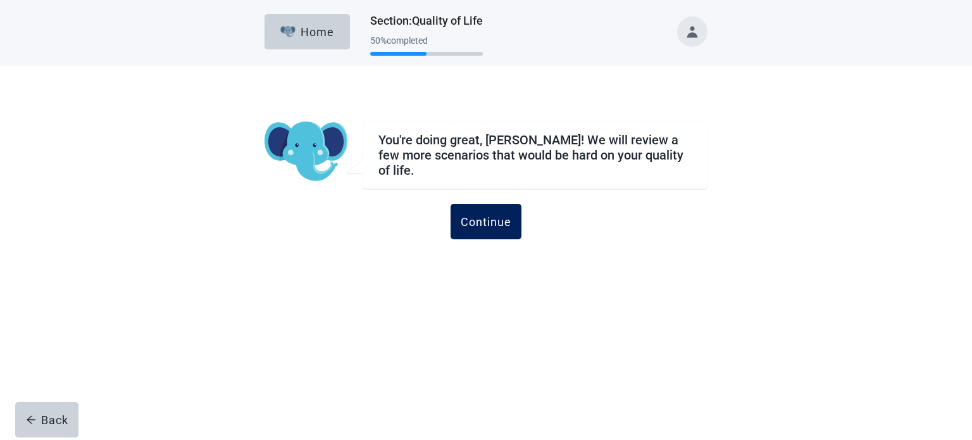
click at [494, 228] on button "Continue" at bounding box center [485, 221] width 71 height 35
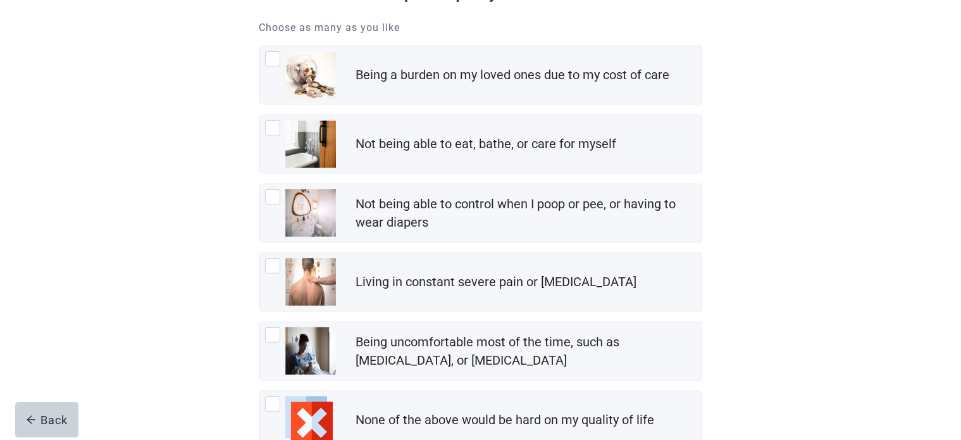
scroll to position [190, 0]
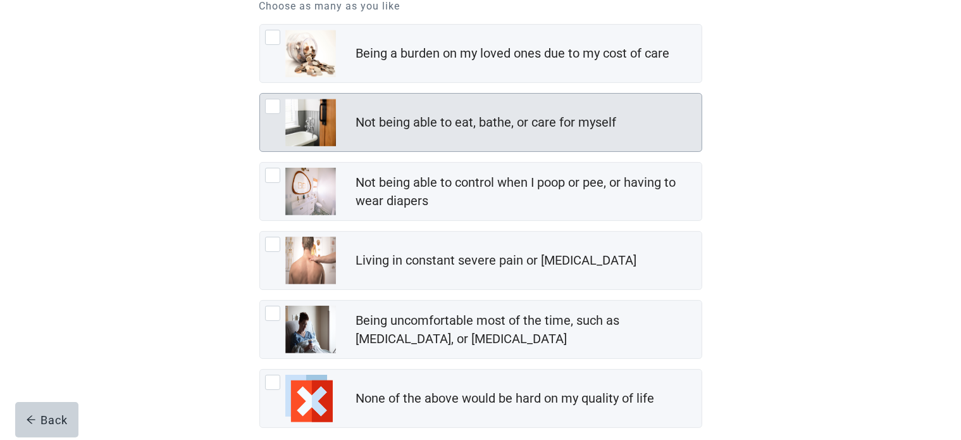
click at [631, 126] on div "Not being able to eat, bathe, or care for myself" at bounding box center [528, 122] width 345 height 25
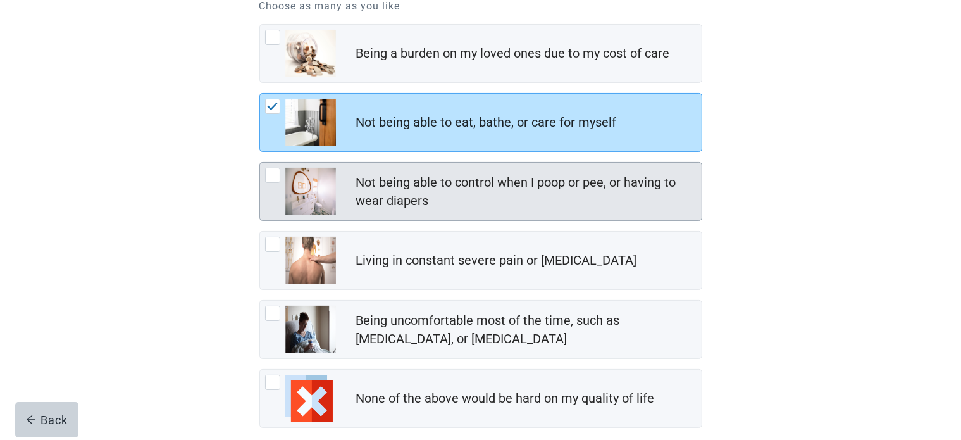
click at [669, 199] on div "Not being able to control when I poop or pee, or having to wear diapers" at bounding box center [525, 191] width 338 height 37
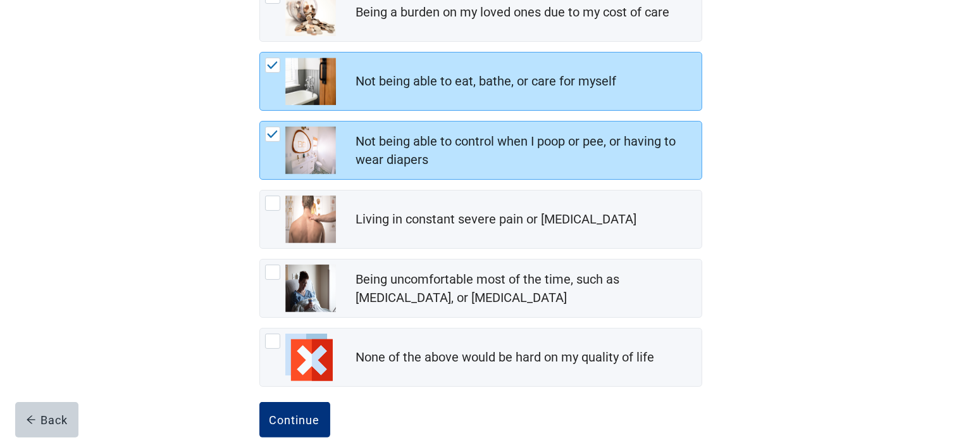
scroll to position [253, 0]
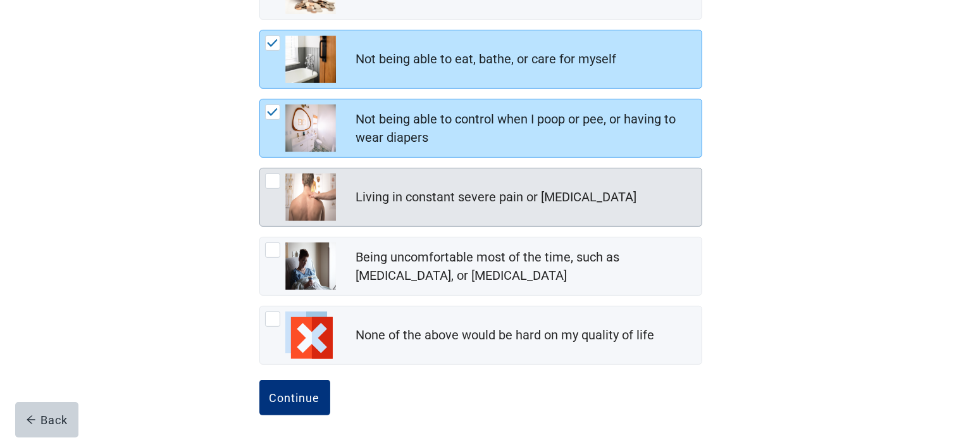
click at [683, 208] on div "Living in constant severe pain or [MEDICAL_DATA]" at bounding box center [528, 197] width 345 height 25
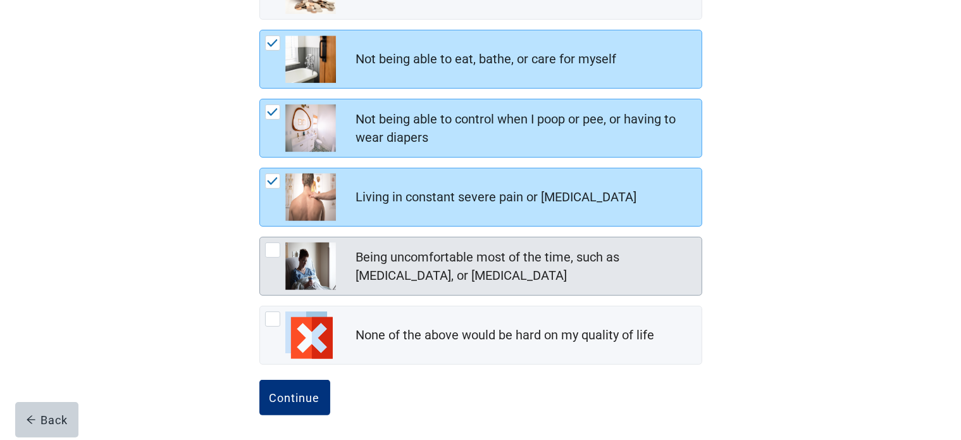
click at [671, 285] on div "Being uncomfortable most of the time, such as [MEDICAL_DATA], or [MEDICAL_DATA]" at bounding box center [528, 266] width 345 height 42
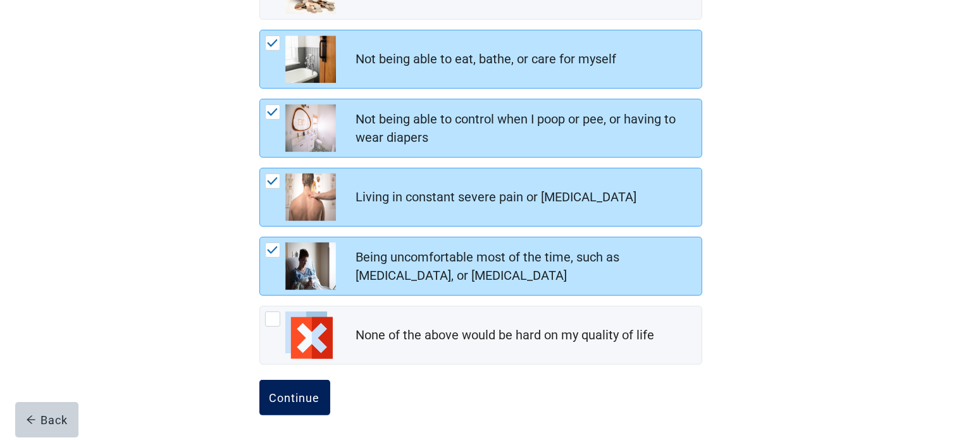
click at [283, 406] on button "Continue" at bounding box center [294, 397] width 71 height 35
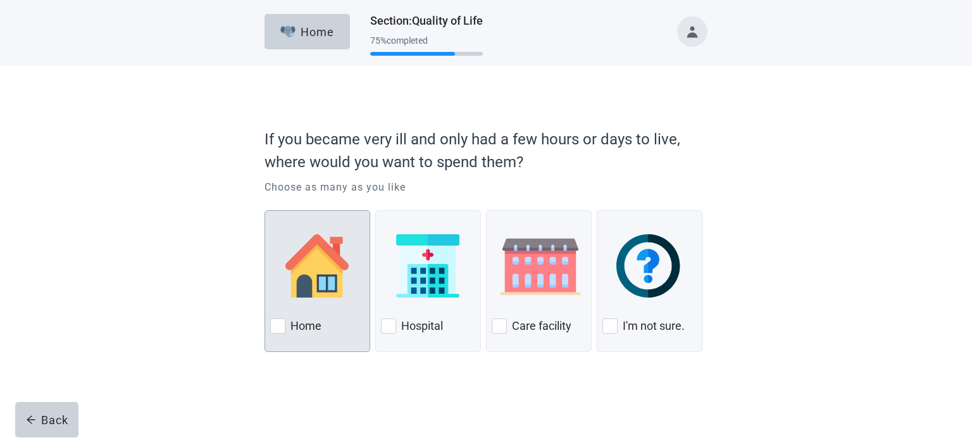
click at [309, 263] on img at bounding box center [316, 265] width 63 height 63
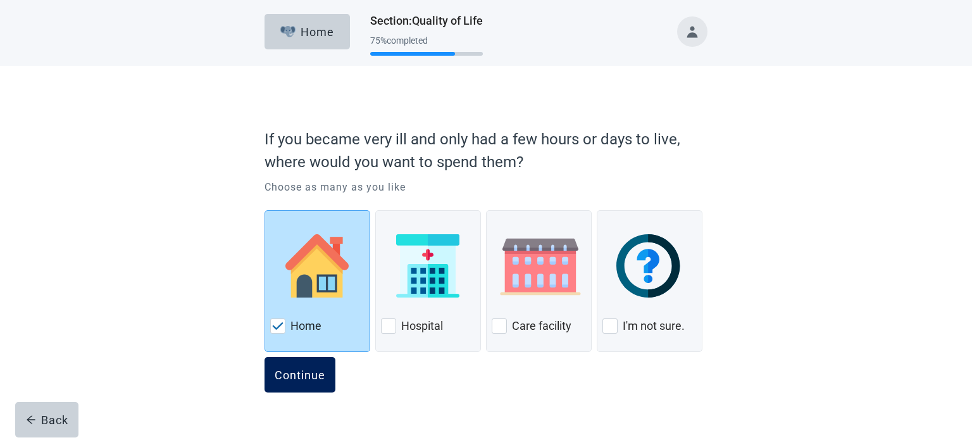
click at [302, 373] on div "Continue" at bounding box center [300, 374] width 51 height 13
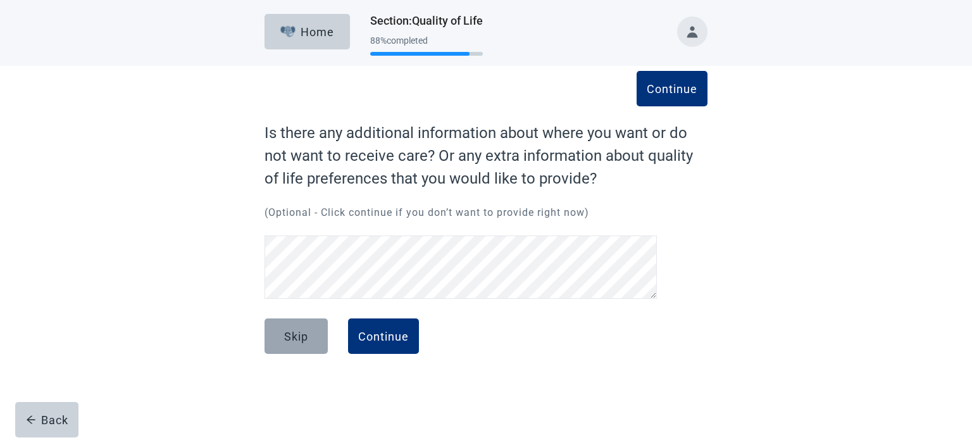
click at [320, 331] on button "Skip" at bounding box center [295, 335] width 63 height 35
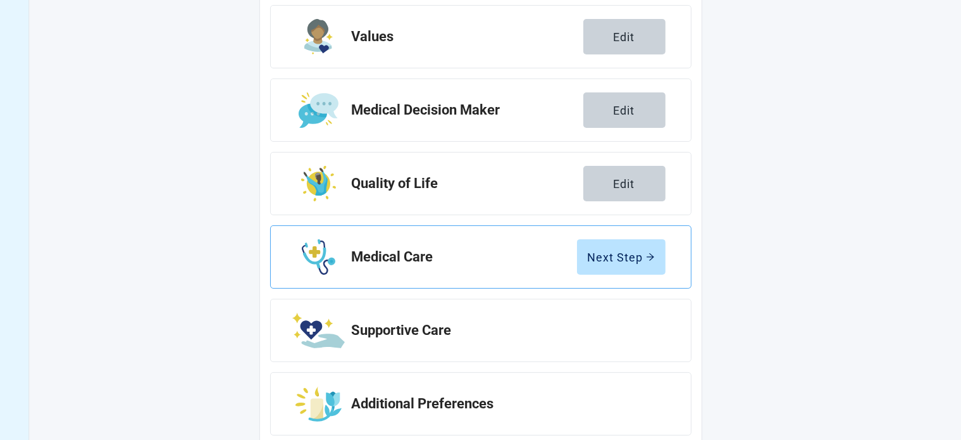
scroll to position [238, 0]
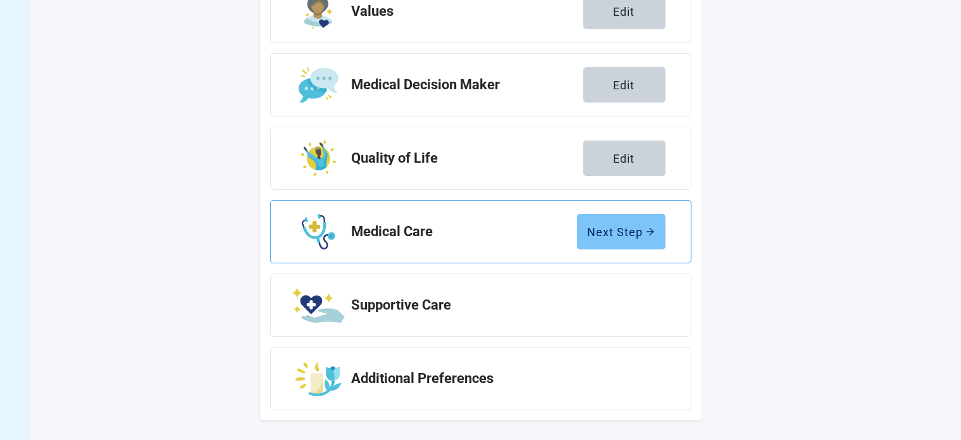
click at [602, 239] on button "Next Step" at bounding box center [621, 231] width 89 height 35
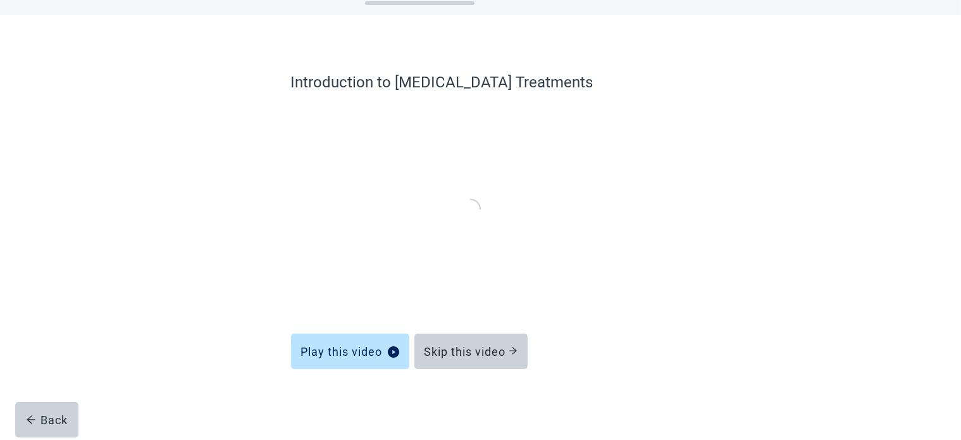
scroll to position [48, 0]
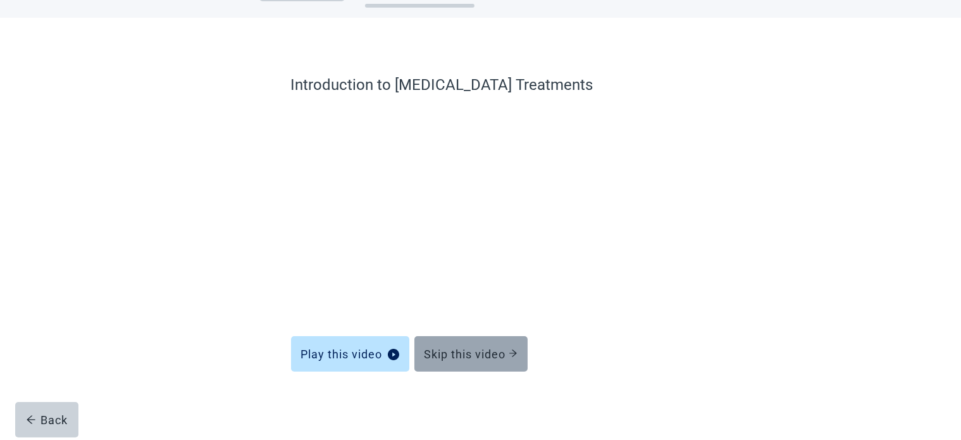
click at [488, 349] on div "Skip this video" at bounding box center [471, 353] width 93 height 13
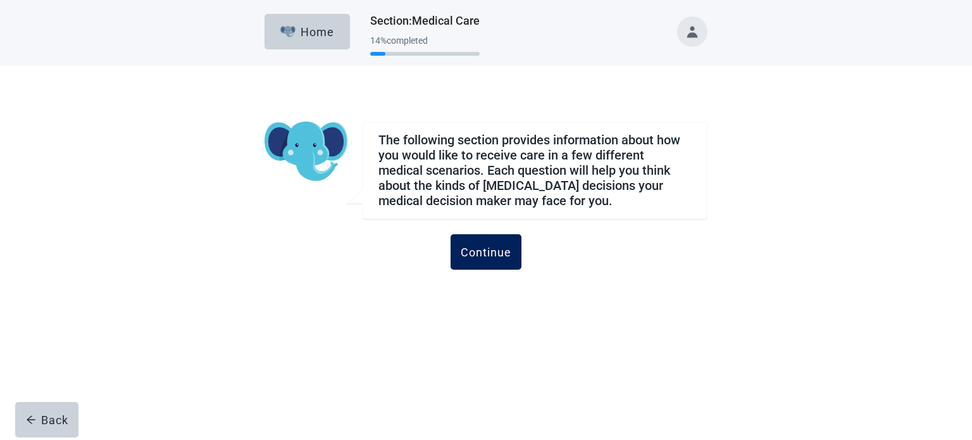
click at [509, 250] on div "Continue" at bounding box center [486, 251] width 51 height 13
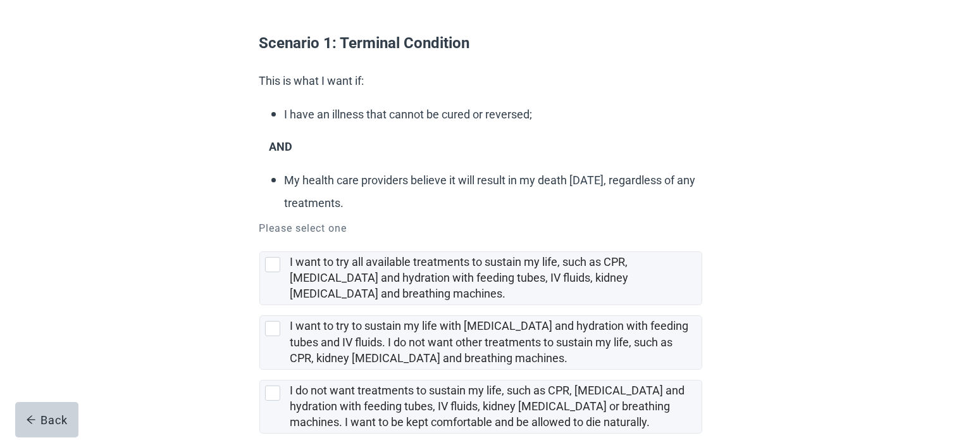
scroll to position [127, 0]
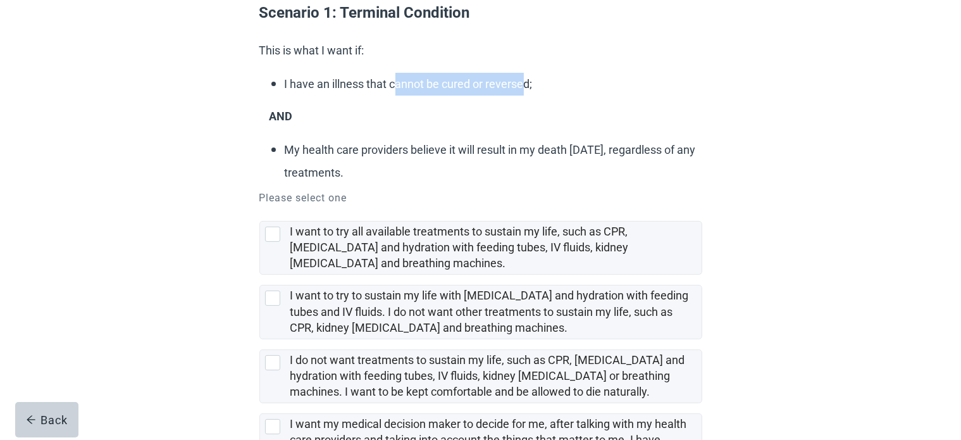
drag, startPoint x: 394, startPoint y: 84, endPoint x: 527, endPoint y: 86, distance: 132.9
click at [527, 86] on p "I have an illness that cannot be cured or reversed;" at bounding box center [490, 84] width 411 height 23
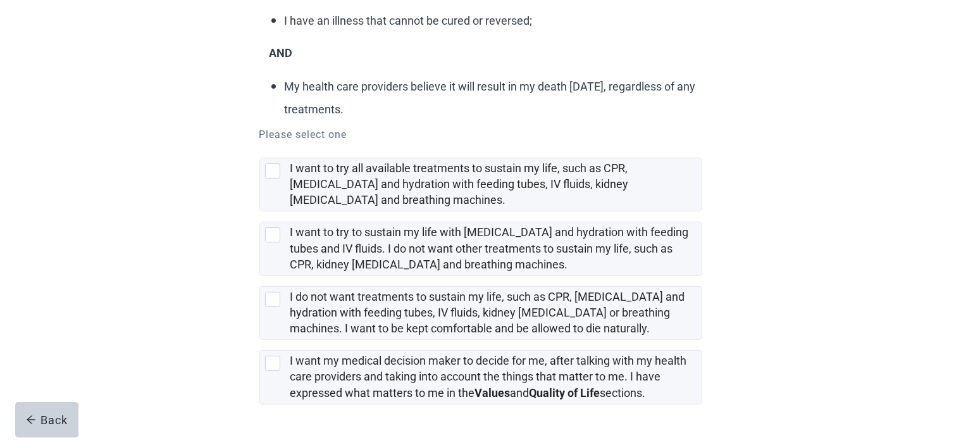
scroll to position [227, 0]
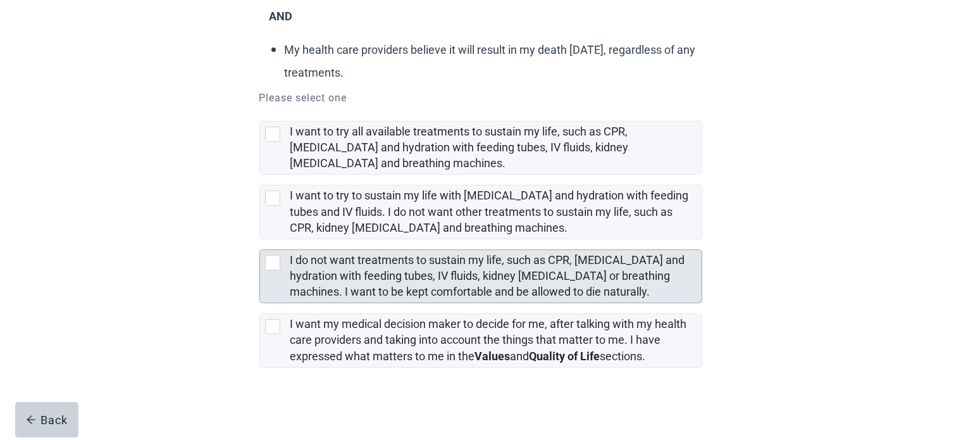
click at [604, 268] on label "I do not want treatments to sustain my life, such as CPR, [MEDICAL_DATA] and hy…" at bounding box center [487, 275] width 395 height 45
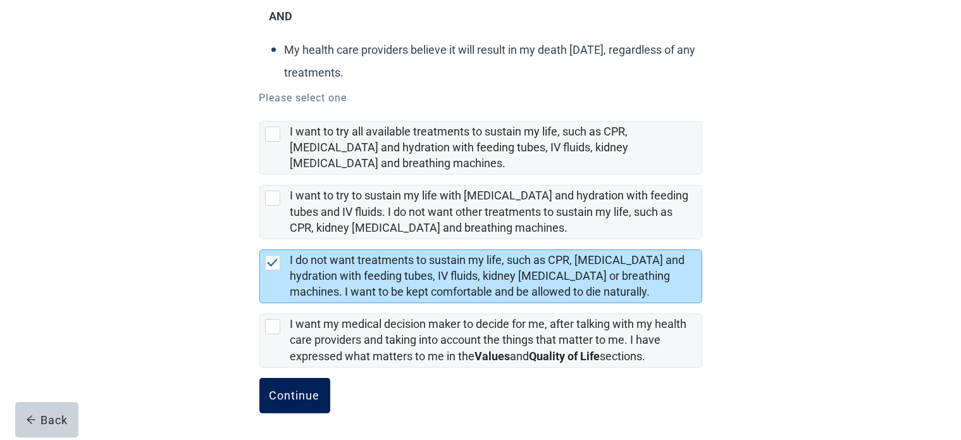
click at [302, 382] on button "Continue" at bounding box center [294, 395] width 71 height 35
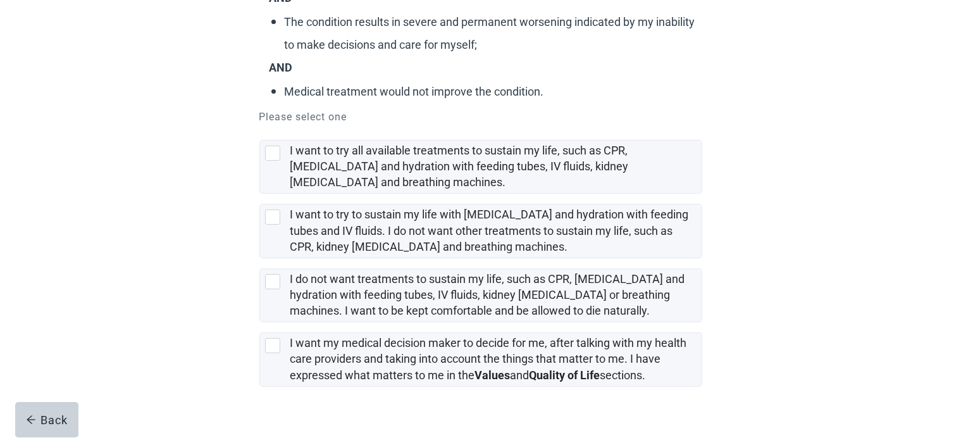
scroll to position [245, 0]
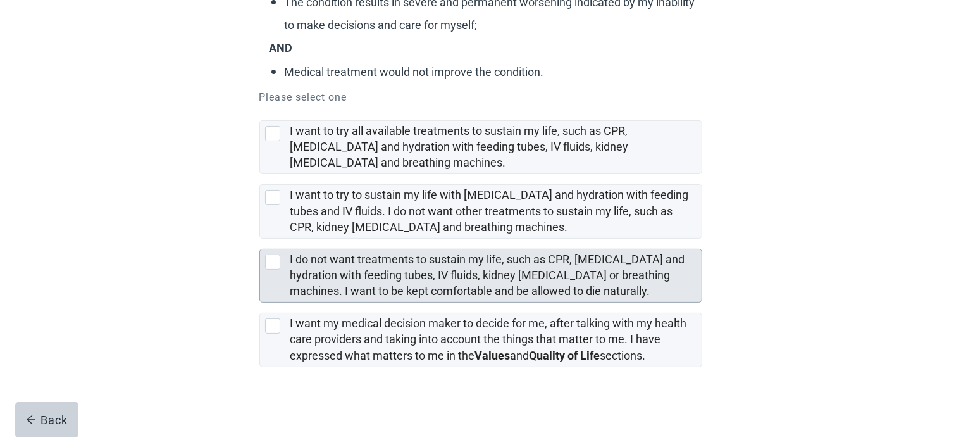
click at [639, 280] on label "I do not want treatments to sustain my life, such as CPR, [MEDICAL_DATA] and hy…" at bounding box center [487, 274] width 395 height 45
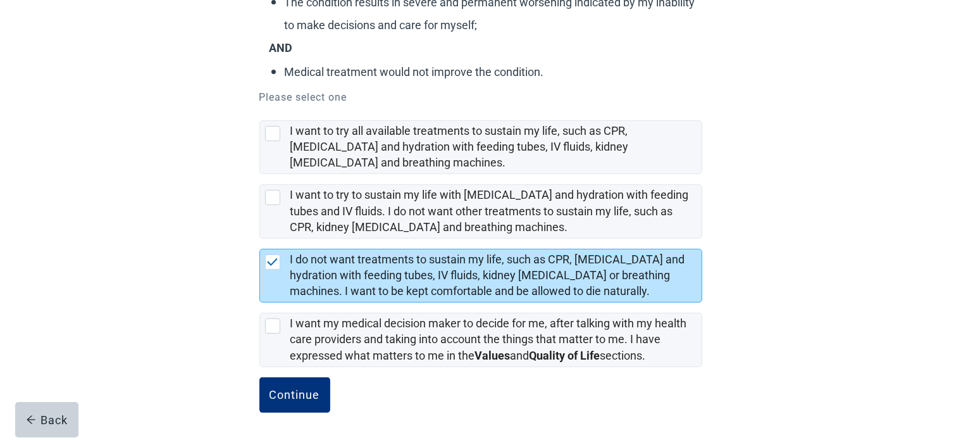
drag, startPoint x: 327, startPoint y: 395, endPoint x: 455, endPoint y: 390, distance: 127.9
click at [326, 395] on button "Continue" at bounding box center [294, 394] width 71 height 35
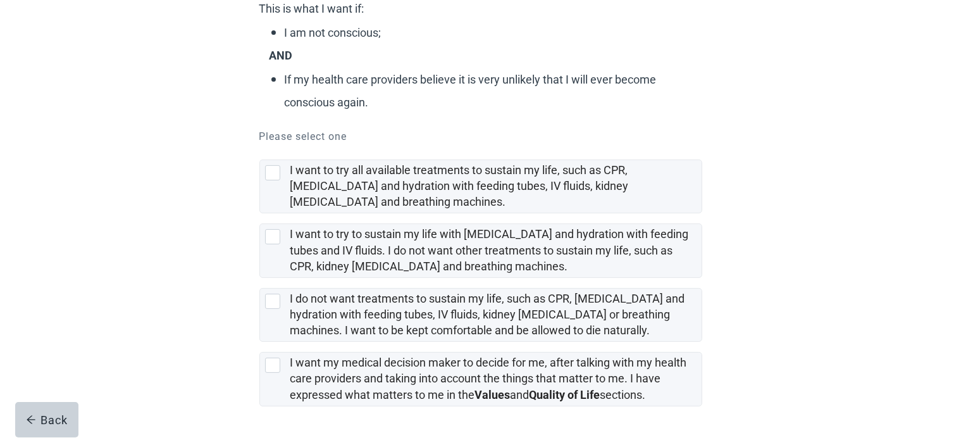
scroll to position [190, 0]
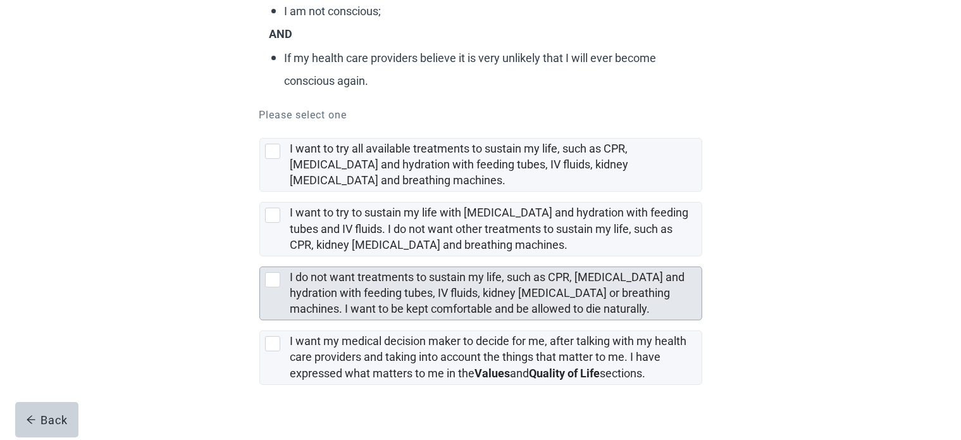
click at [673, 301] on div "I do not want treatments to sustain my life, such as CPR, [MEDICAL_DATA] and hy…" at bounding box center [492, 293] width 404 height 47
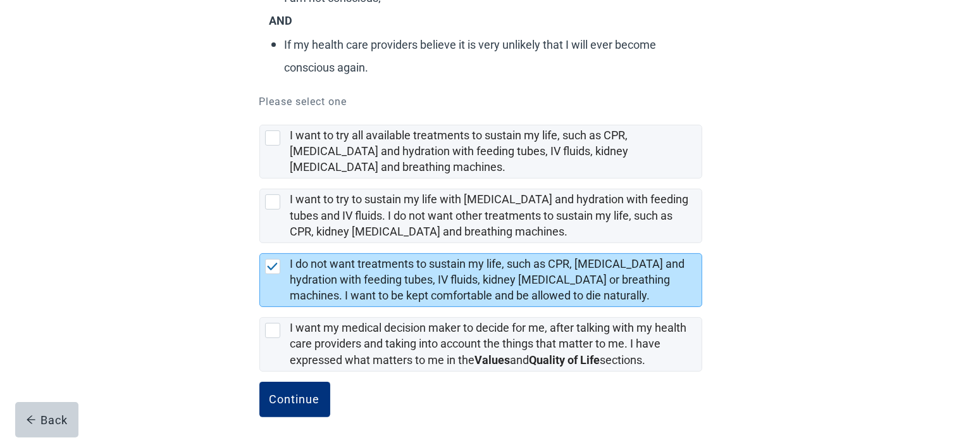
scroll to position [208, 0]
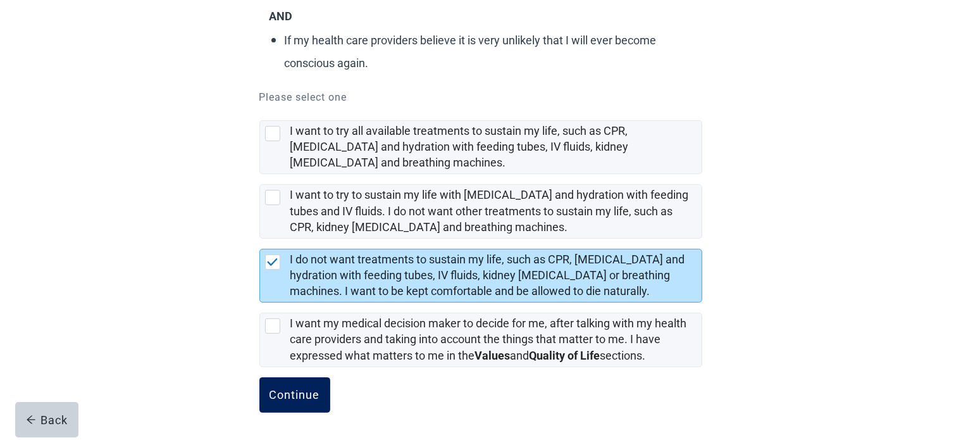
click at [301, 406] on button "Continue" at bounding box center [294, 394] width 71 height 35
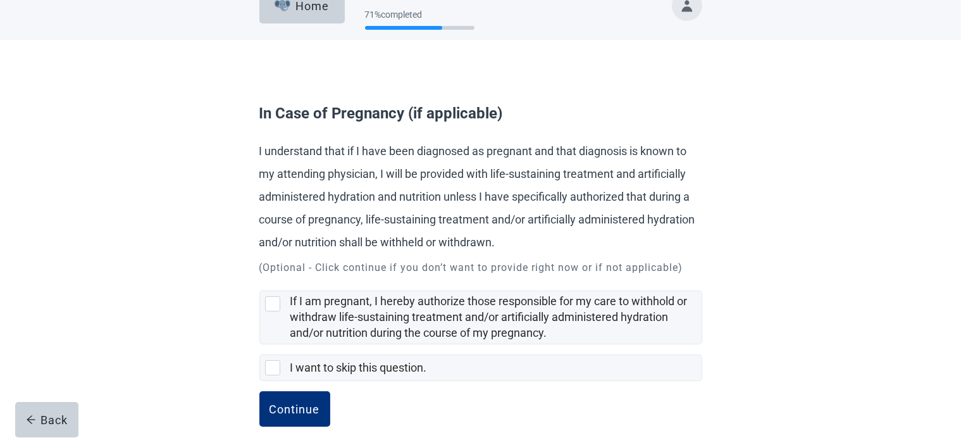
scroll to position [40, 0]
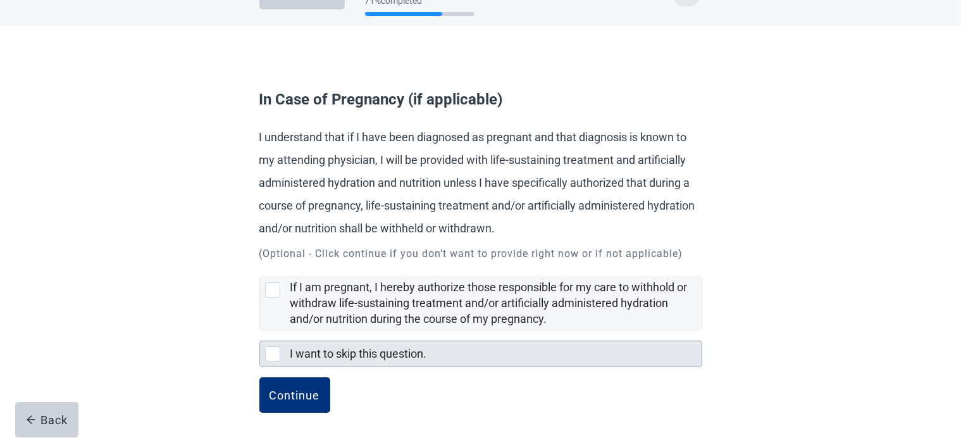
click at [431, 359] on div "I want to skip this question." at bounding box center [492, 354] width 404 height 16
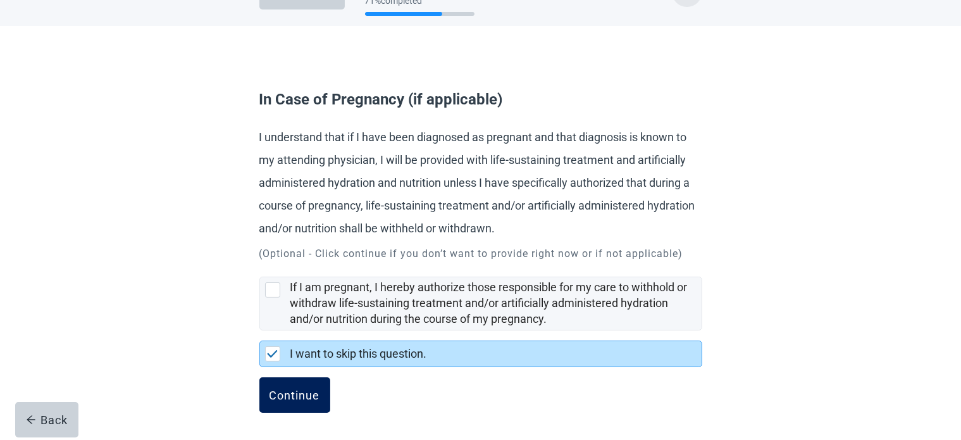
click at [298, 389] on div "Continue" at bounding box center [295, 394] width 51 height 13
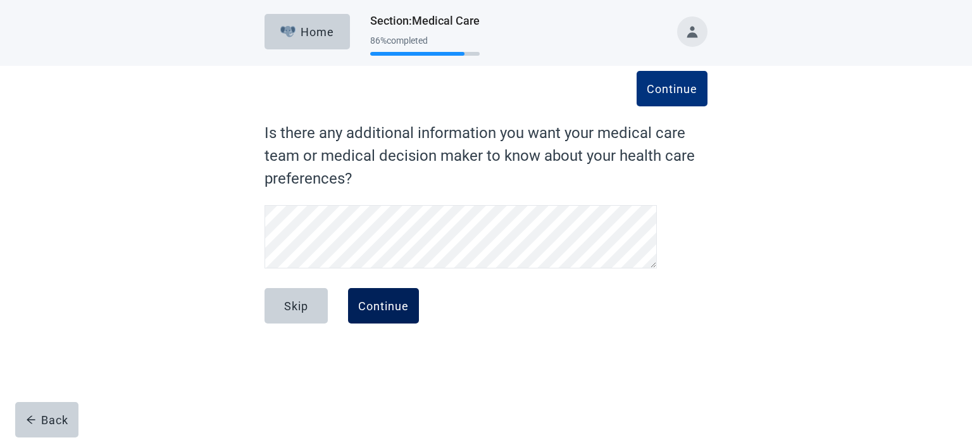
click at [395, 302] on div "Continue" at bounding box center [383, 305] width 51 height 13
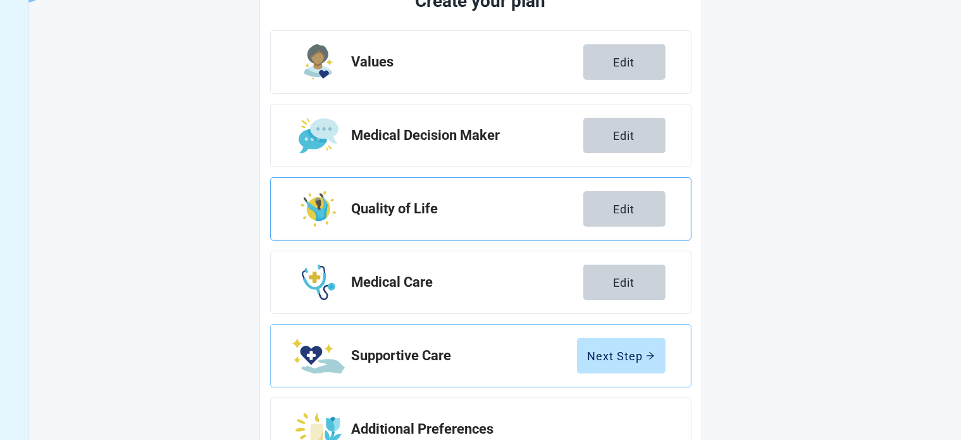
scroll to position [232, 0]
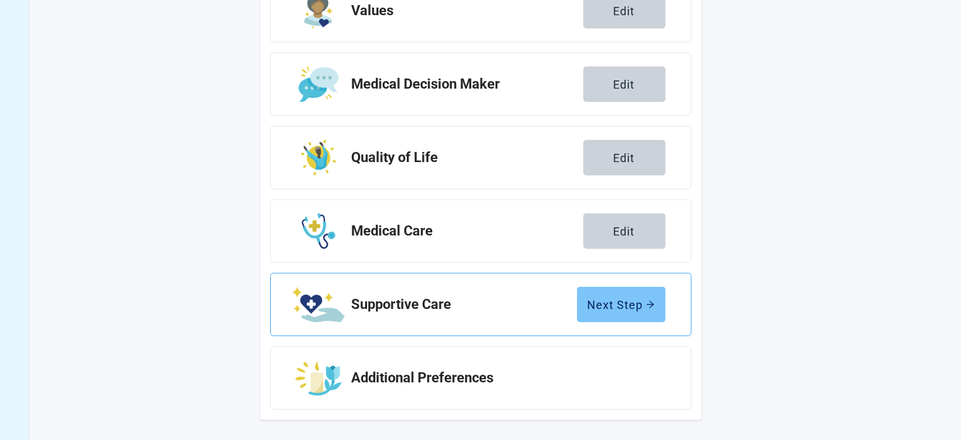
click at [611, 293] on button "Next Step" at bounding box center [621, 304] width 89 height 35
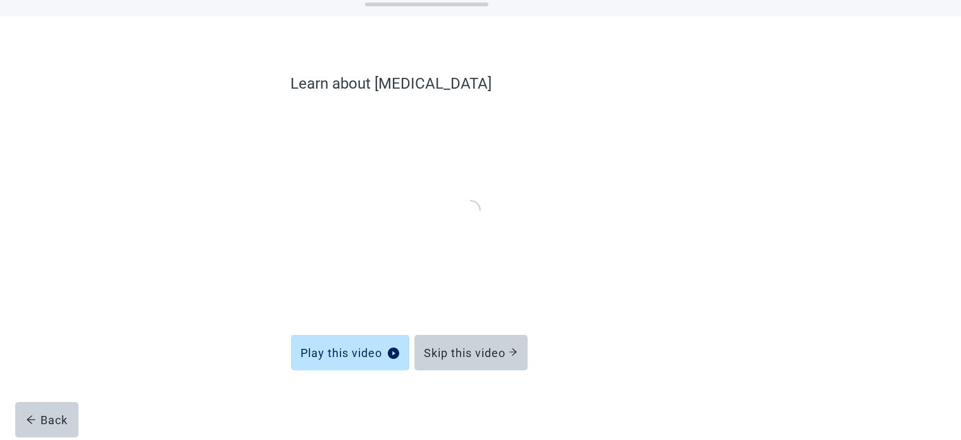
scroll to position [48, 0]
click at [492, 357] on div "Skip this video" at bounding box center [471, 353] width 93 height 13
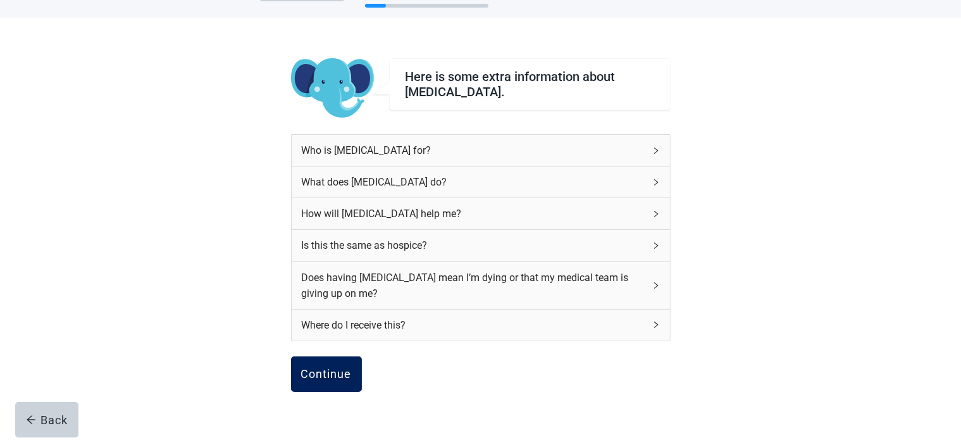
click at [320, 376] on div "Continue" at bounding box center [326, 374] width 51 height 13
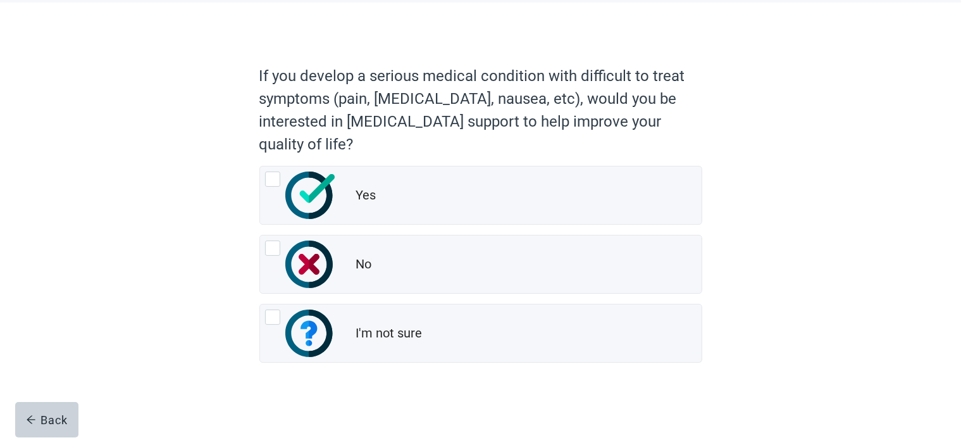
scroll to position [63, 0]
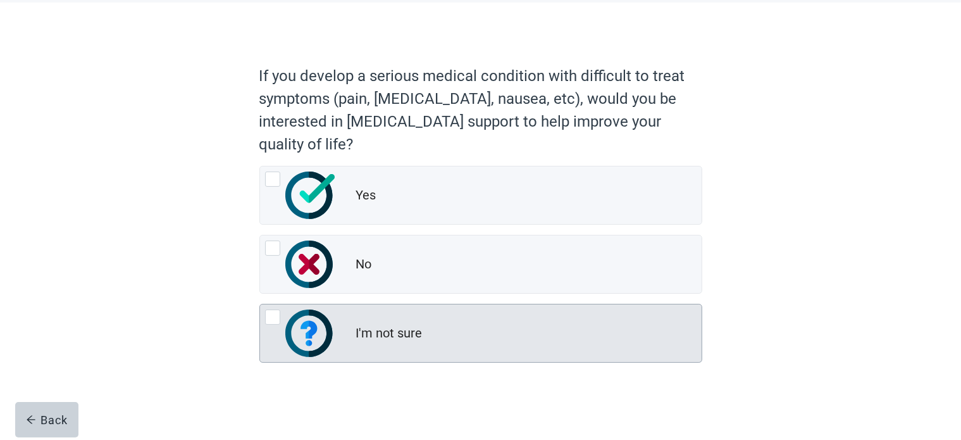
click at [640, 347] on div "I'm not sure" at bounding box center [481, 333] width 442 height 58
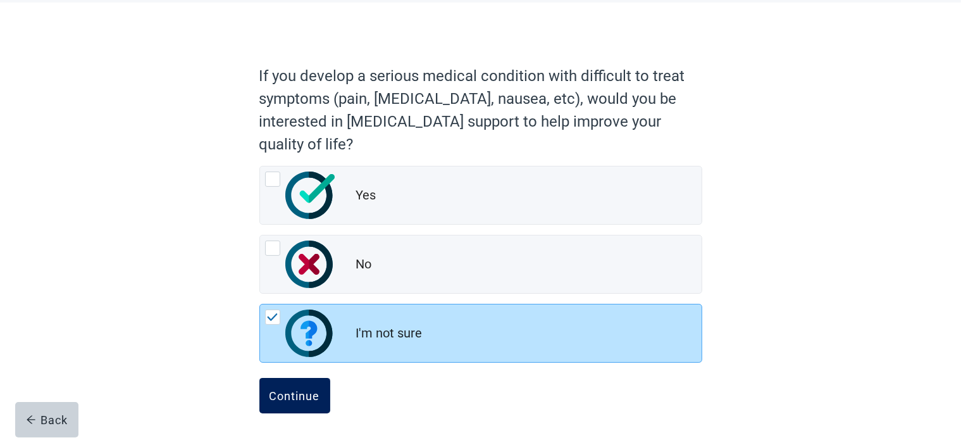
click at [328, 385] on button "Continue" at bounding box center [294, 395] width 71 height 35
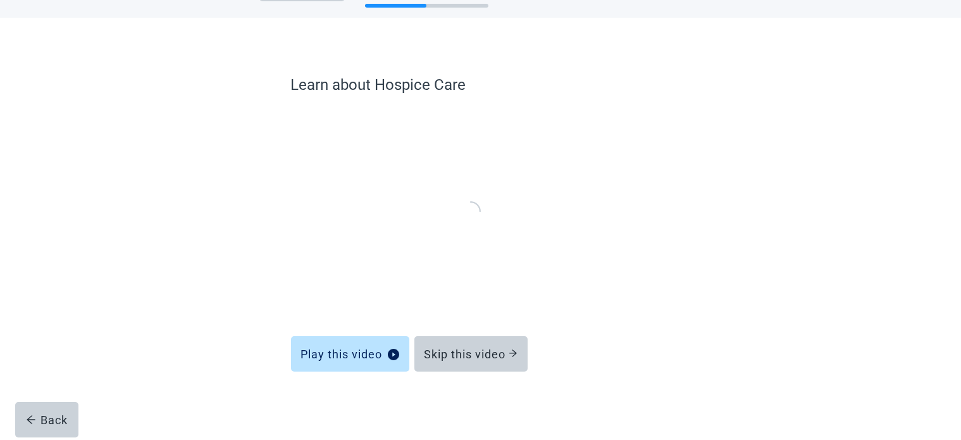
scroll to position [48, 0]
click at [463, 347] on div "Skip this video" at bounding box center [471, 353] width 93 height 13
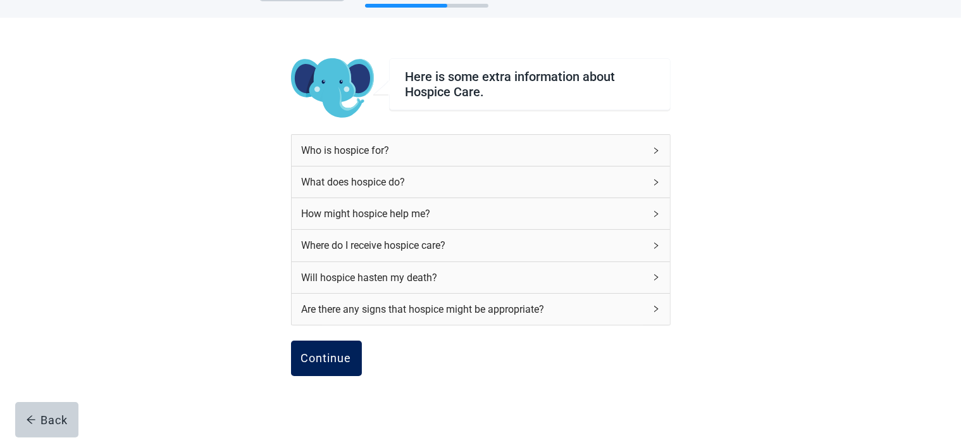
click at [314, 364] on div "Continue" at bounding box center [326, 358] width 51 height 13
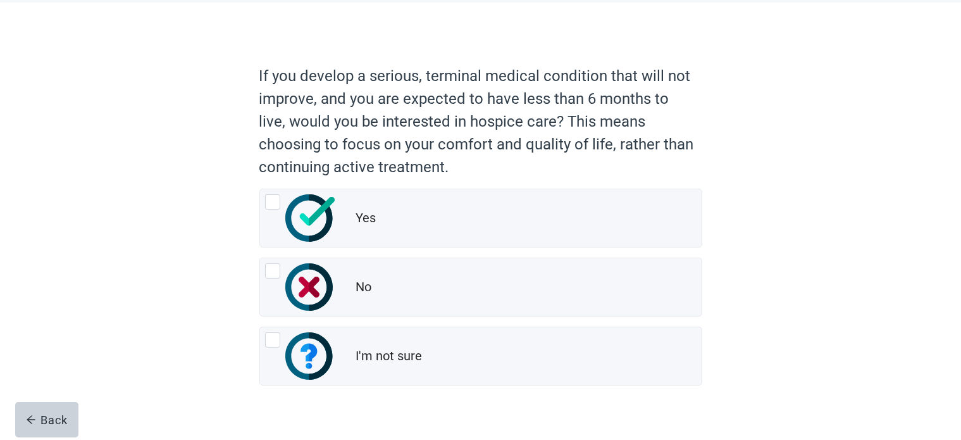
scroll to position [86, 0]
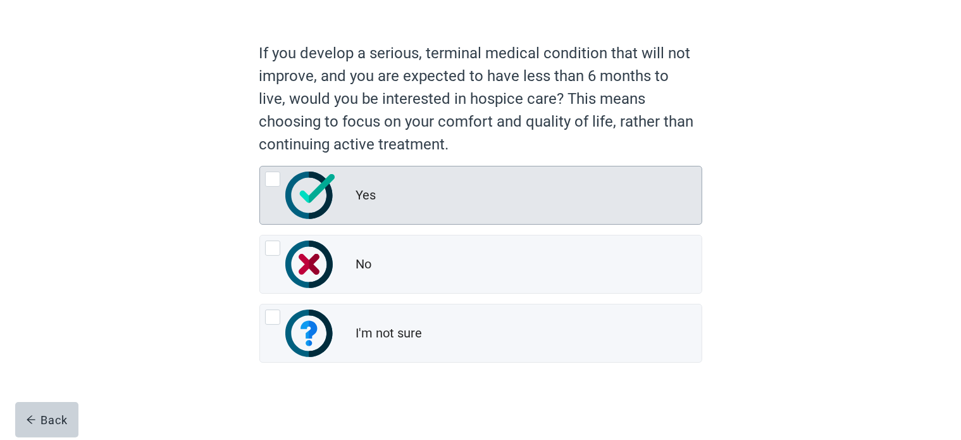
click at [609, 204] on div "Yes" at bounding box center [528, 195] width 345 height 25
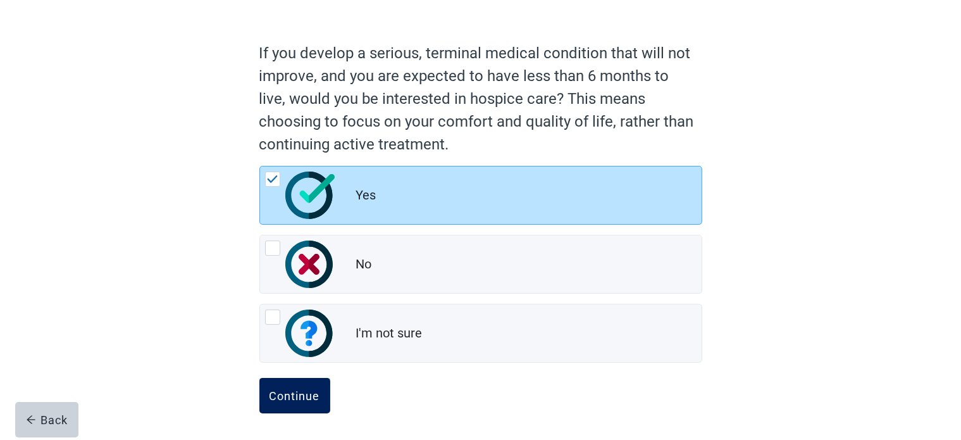
click at [306, 407] on button "Continue" at bounding box center [294, 395] width 71 height 35
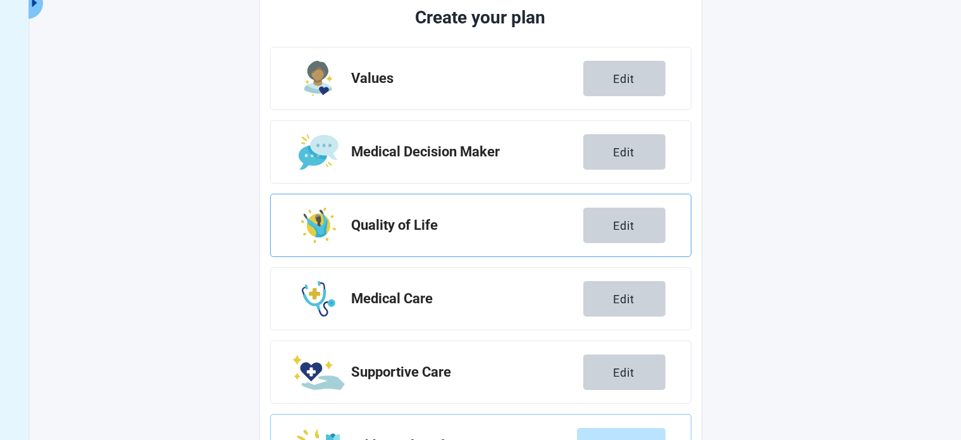
scroll to position [232, 0]
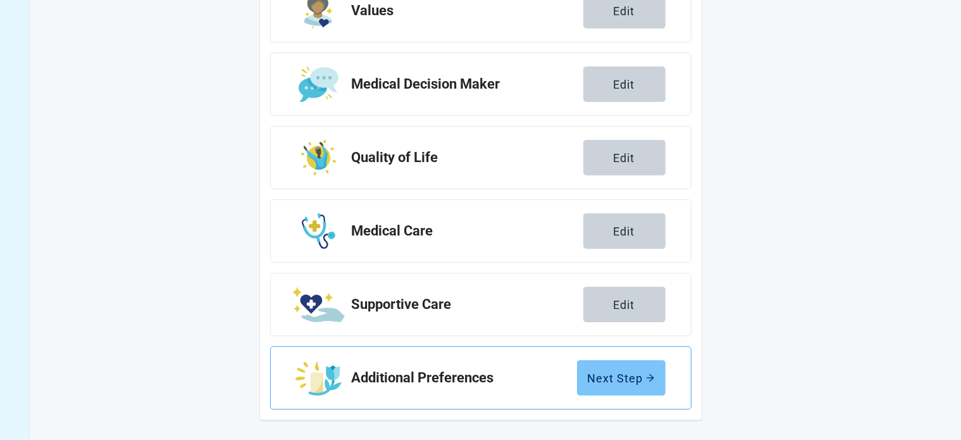
click at [624, 384] on button "Next Step" at bounding box center [621, 377] width 89 height 35
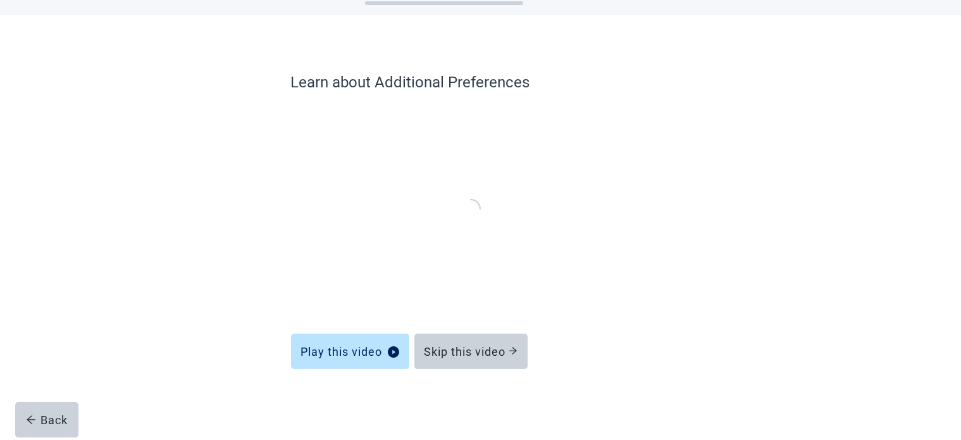
scroll to position [48, 0]
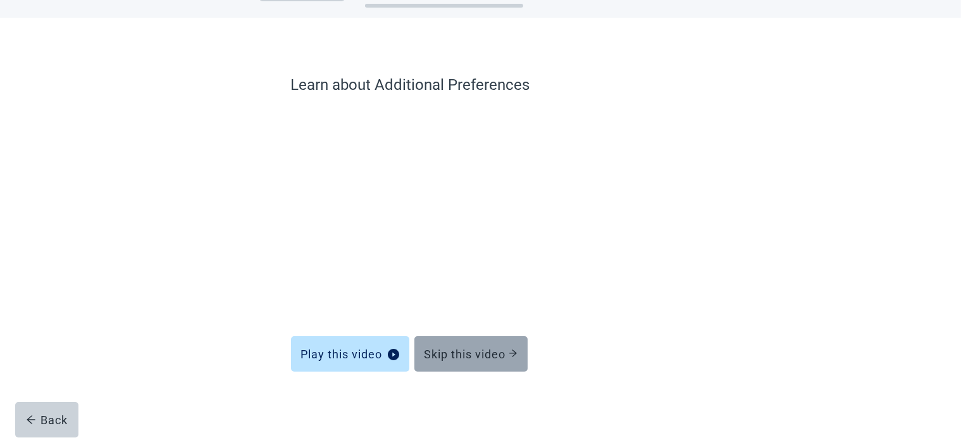
click at [484, 360] on div "Skip this video" at bounding box center [471, 353] width 93 height 13
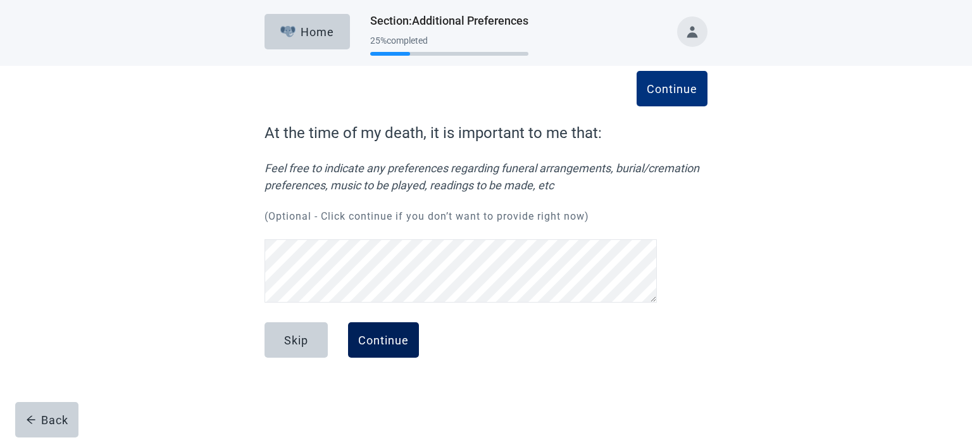
click at [390, 334] on div "Continue" at bounding box center [383, 339] width 51 height 13
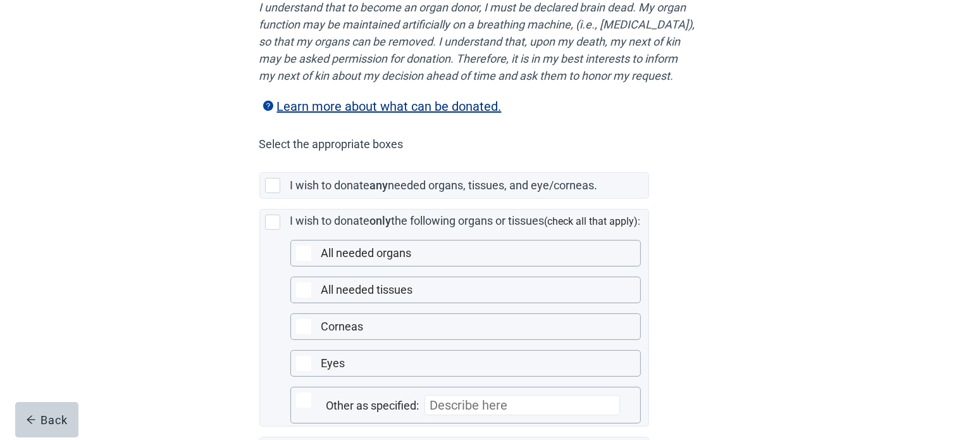
scroll to position [253, 0]
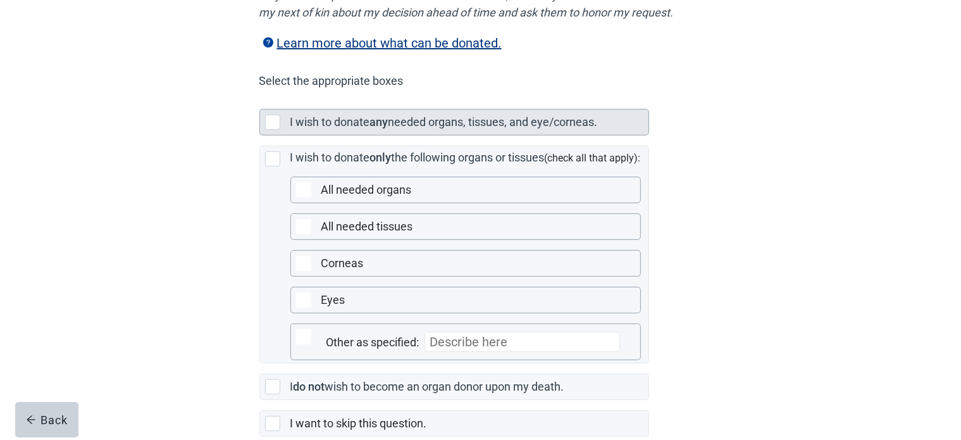
click at [437, 128] on label "needed organs, tissues, and eye/corneas." at bounding box center [492, 121] width 209 height 13
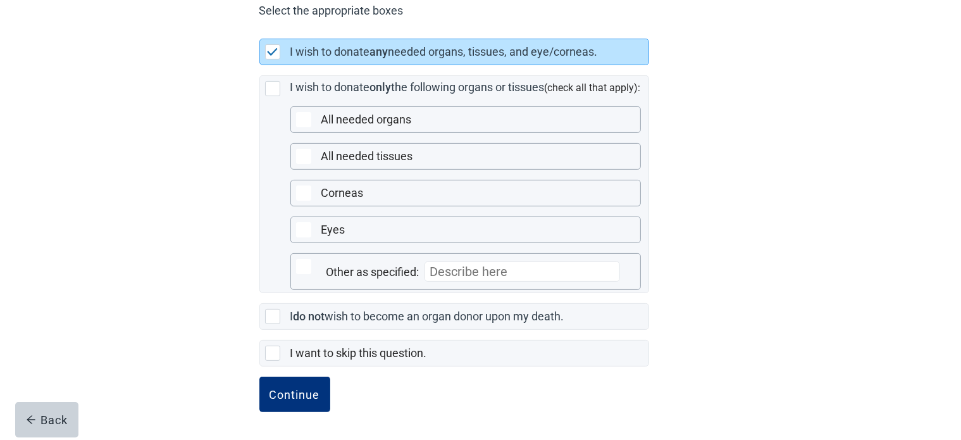
scroll to position [338, 0]
click at [319, 389] on div "Continue" at bounding box center [295, 394] width 51 height 13
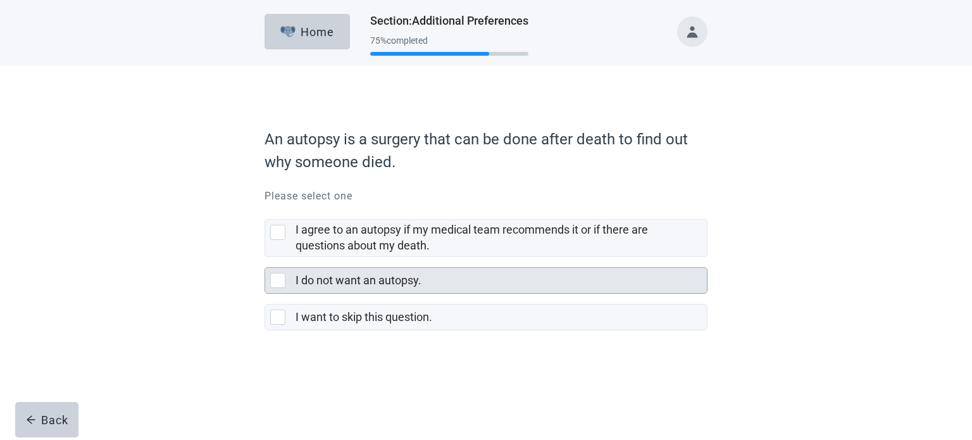
click at [441, 282] on div "I do not want an autopsy." at bounding box center [497, 281] width 404 height 16
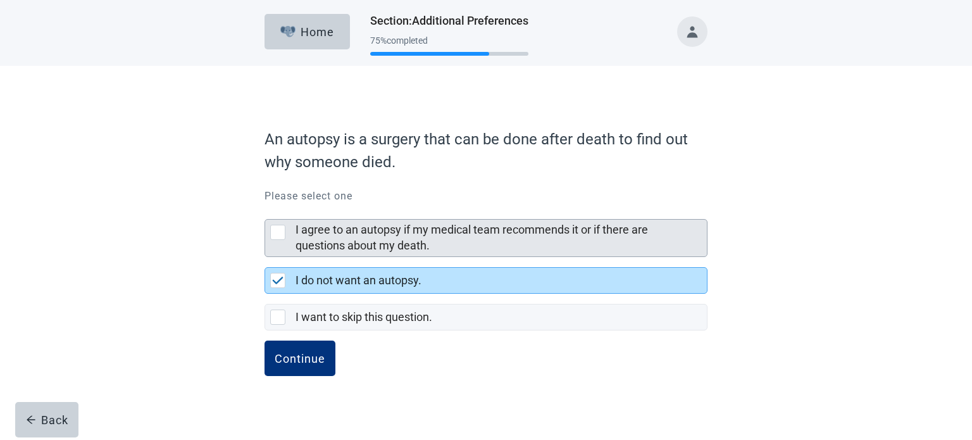
click at [482, 240] on div "I agree to an autopsy if my medical team recommends it or if there are question…" at bounding box center [497, 238] width 404 height 32
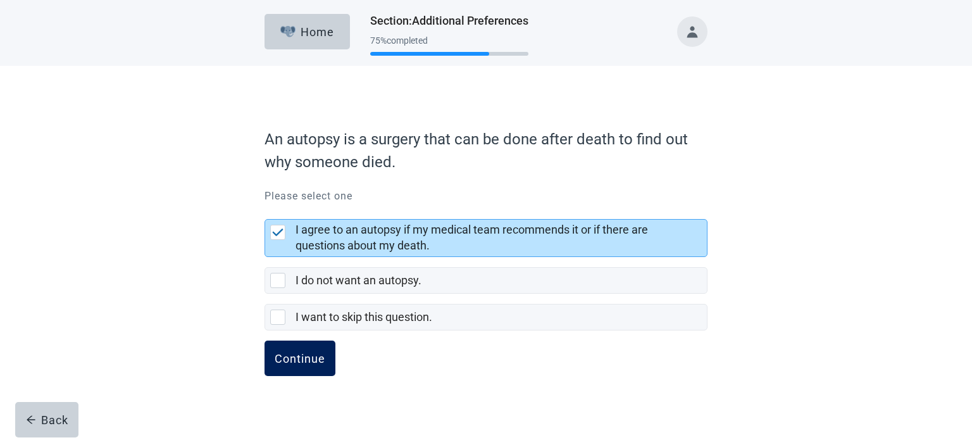
click at [333, 354] on button "Continue" at bounding box center [299, 357] width 71 height 35
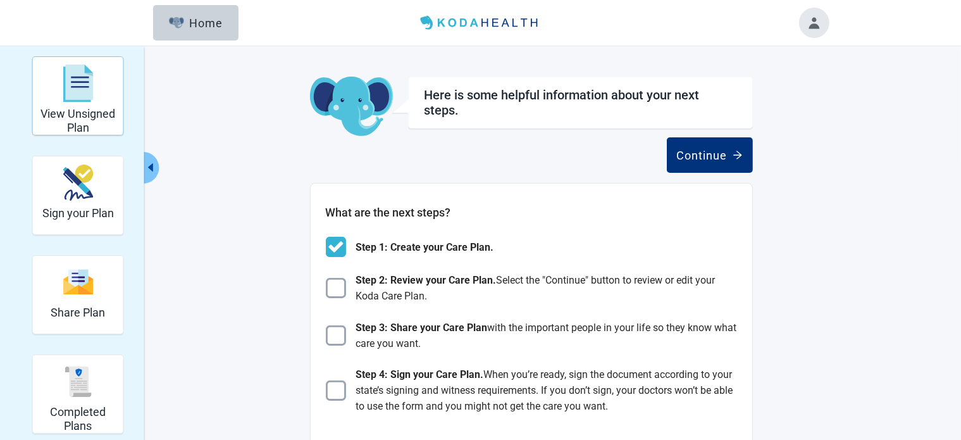
click at [102, 106] on div "View Unsigned Plan" at bounding box center [78, 82] width 80 height 47
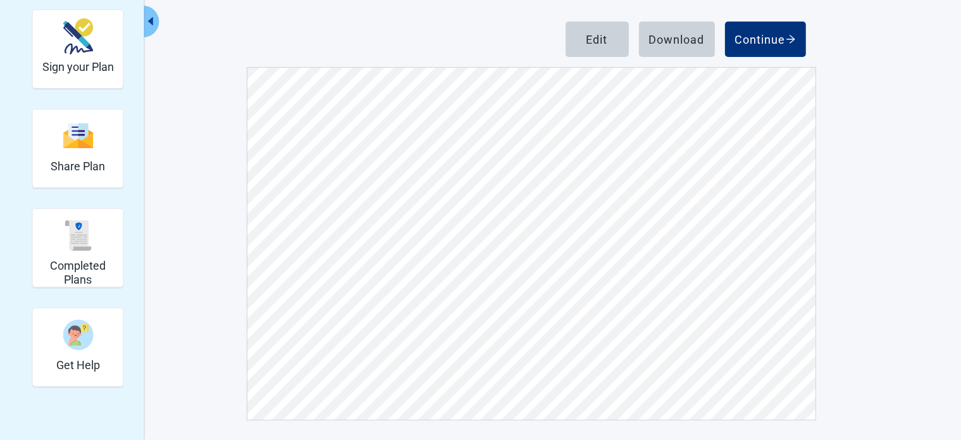
scroll to position [4233, 0]
click at [817, 280] on div "View Unsigned Plan Sign your Plan Share Plan Completed Plans Get Help Below is …" at bounding box center [481, 165] width 696 height 510
click at [814, 239] on div "View Unsigned Plan Sign your Plan Share Plan Completed Plans Get Help Below is …" at bounding box center [481, 165] width 696 height 510
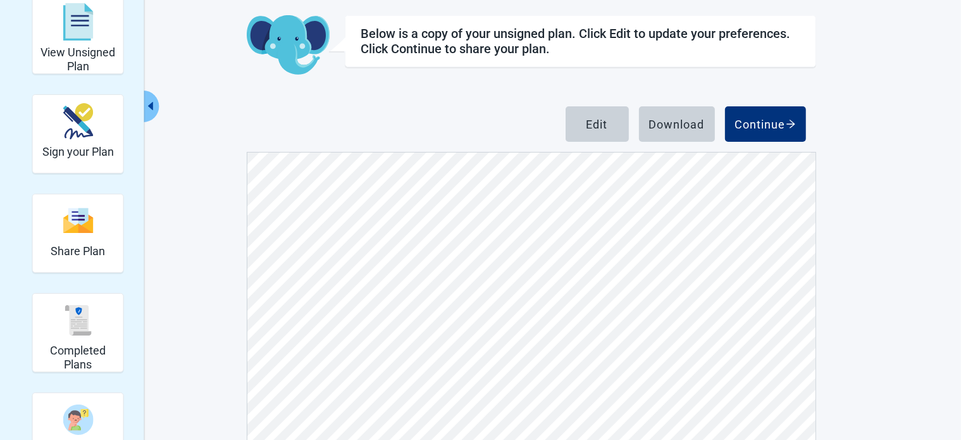
scroll to position [0, 0]
